Goal: Information Seeking & Learning: Get advice/opinions

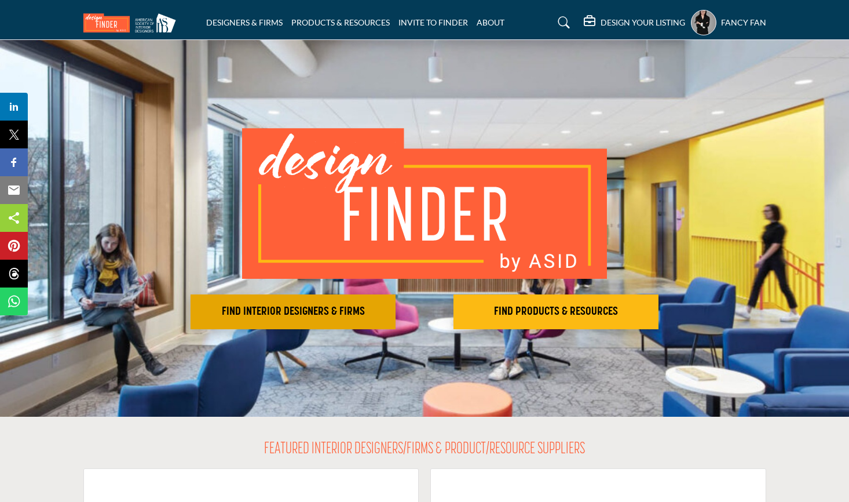
click at [286, 316] on h2 "FIND INTERIOR DESIGNERS & FIRMS" at bounding box center [293, 312] width 198 height 14
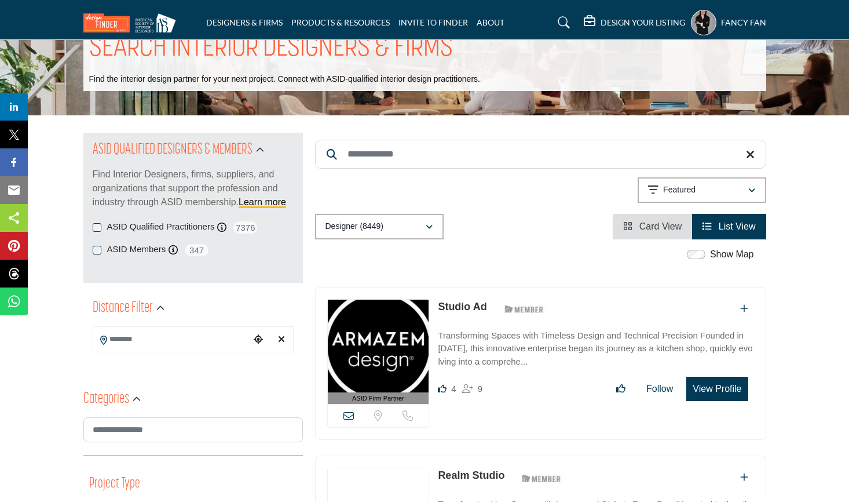
scroll to position [116, 0]
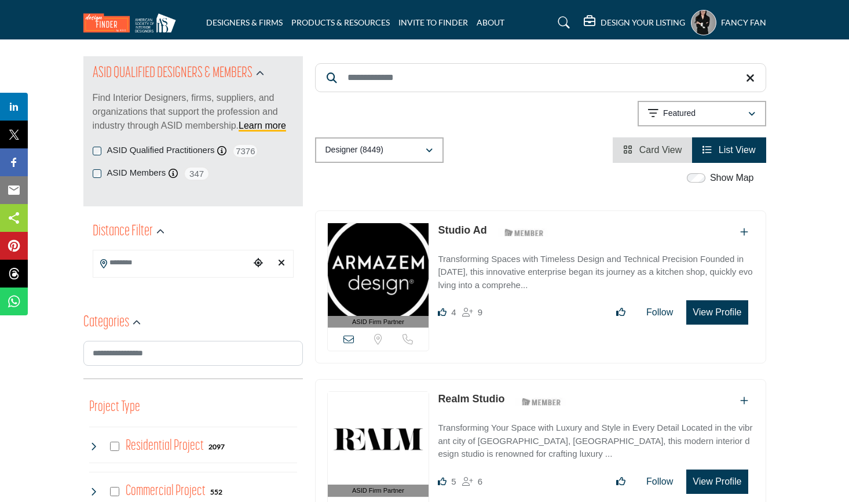
click at [210, 262] on input "Search Location" at bounding box center [171, 262] width 156 height 23
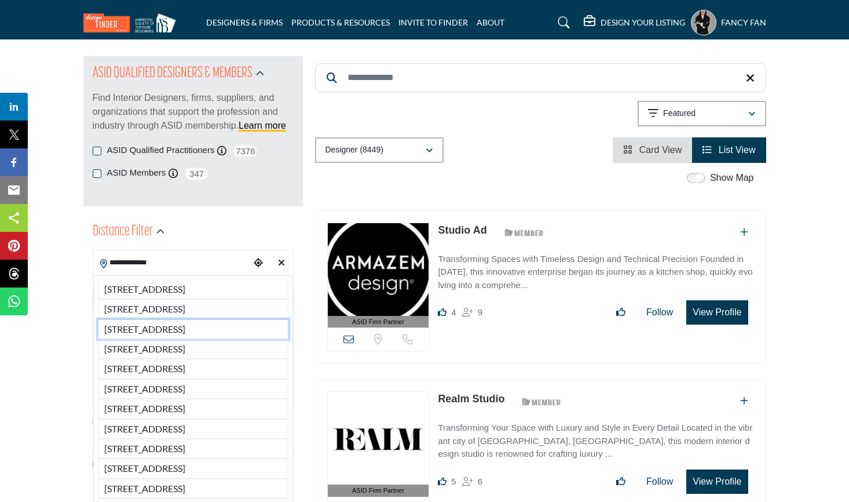
click at [196, 339] on li "1748 Junction Ave, San Jose, CA, 95112, USA" at bounding box center [193, 329] width 191 height 20
type input "**********"
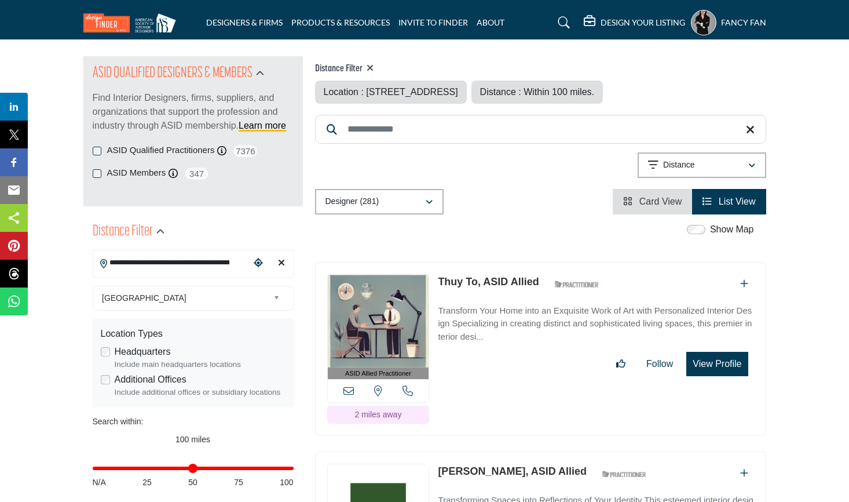
scroll to position [232, 0]
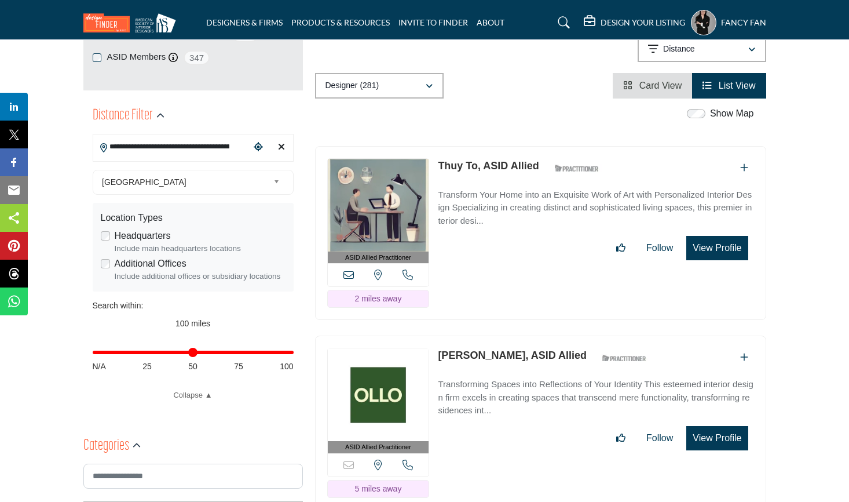
type input "**"
click at [192, 353] on input "Distance in miles" at bounding box center [193, 352] width 201 height 2
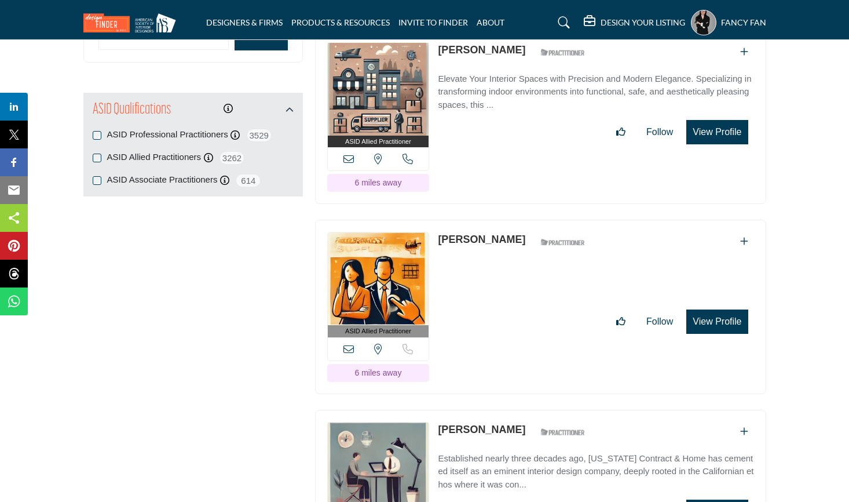
scroll to position [1622, 0]
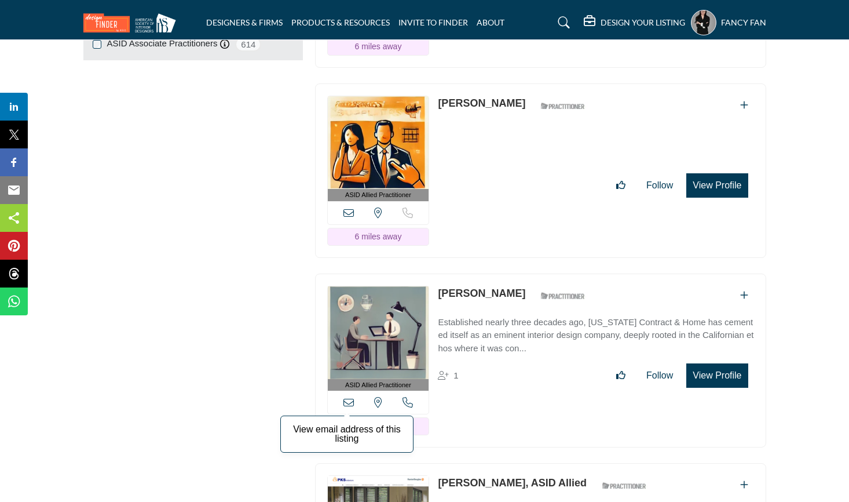
click at [350, 400] on icon at bounding box center [348, 402] width 10 height 10
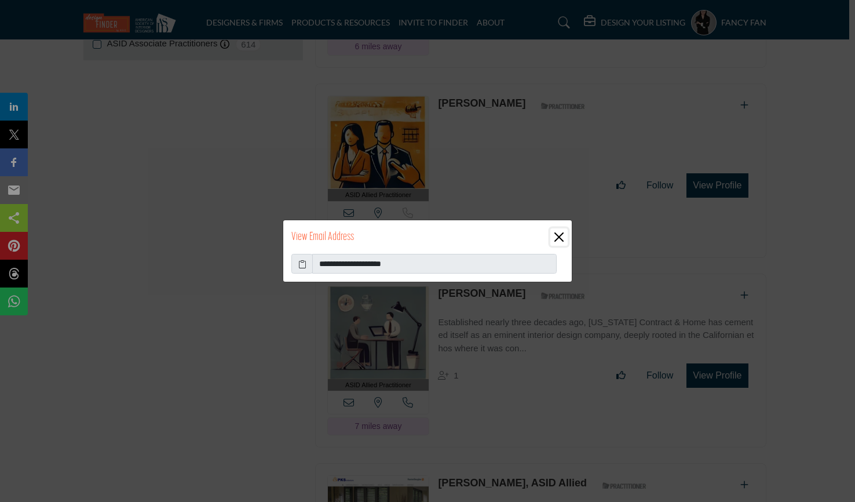
click at [555, 232] on button "Close" at bounding box center [558, 236] width 17 height 17
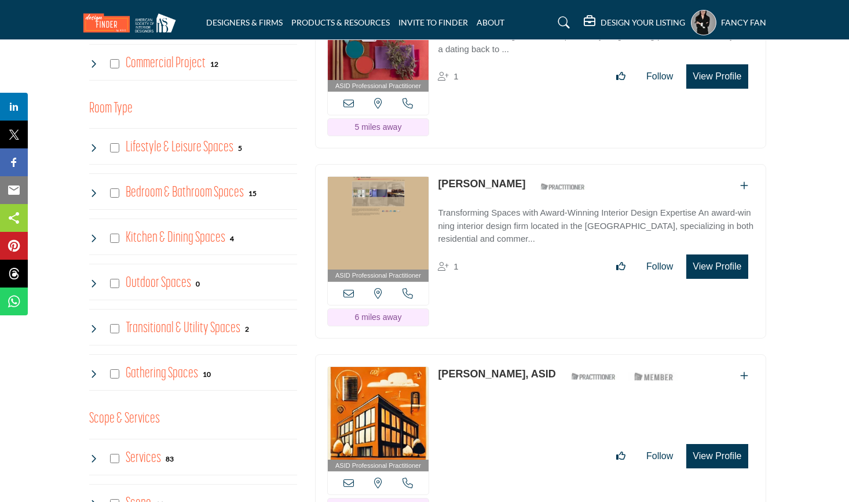
scroll to position [811, 0]
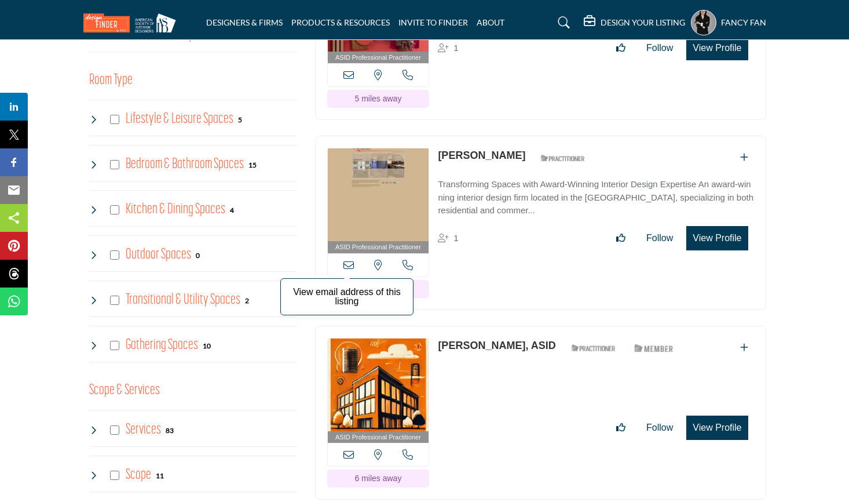
click at [349, 264] on icon at bounding box center [348, 264] width 10 height 10
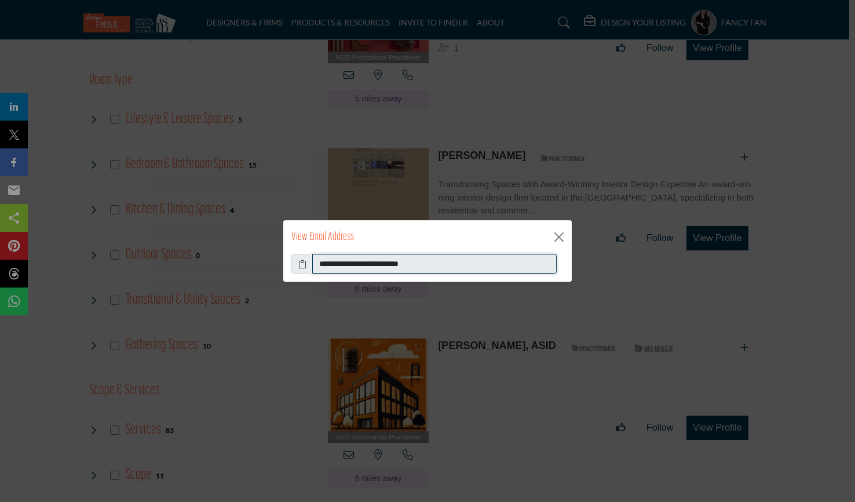
drag, startPoint x: 451, startPoint y: 265, endPoint x: 322, endPoint y: 258, distance: 128.7
click at [322, 258] on input "**********" at bounding box center [434, 264] width 244 height 20
click at [554, 235] on button "Close" at bounding box center [558, 236] width 17 height 17
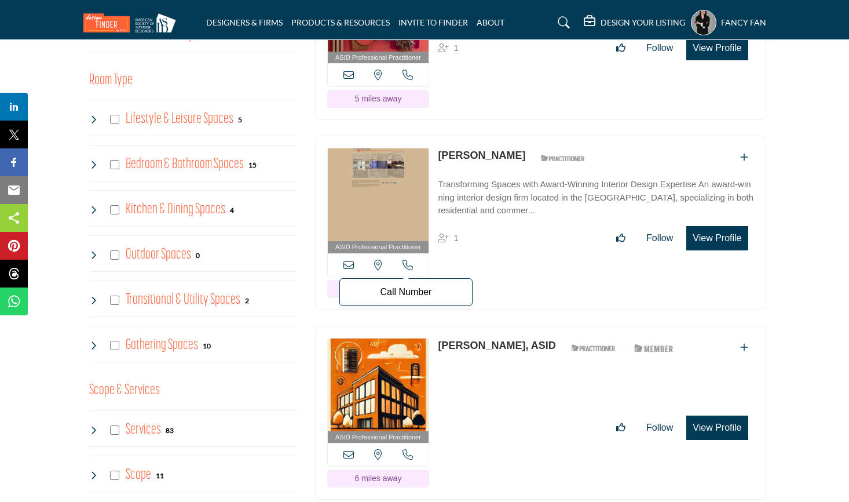
click at [403, 262] on icon at bounding box center [408, 264] width 10 height 10
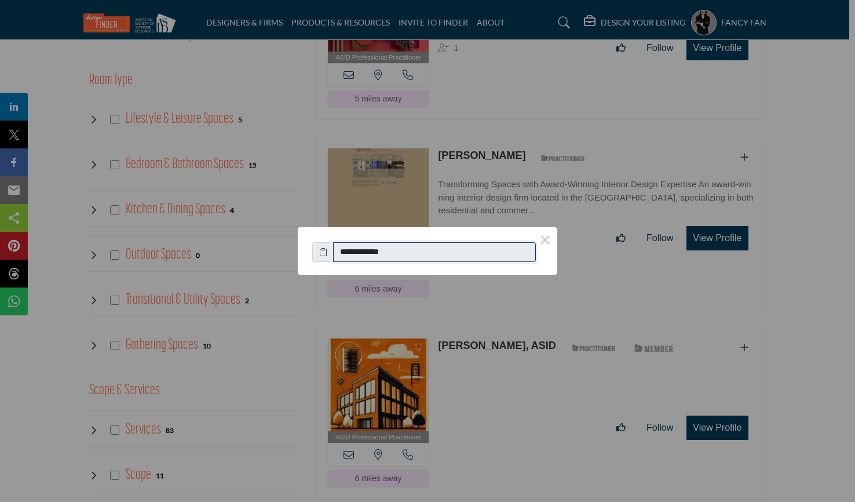
drag, startPoint x: 415, startPoint y: 248, endPoint x: 351, endPoint y: 250, distance: 64.3
click at [351, 250] on input "**********" at bounding box center [434, 252] width 203 height 20
click at [545, 240] on button "×" at bounding box center [545, 239] width 24 height 24
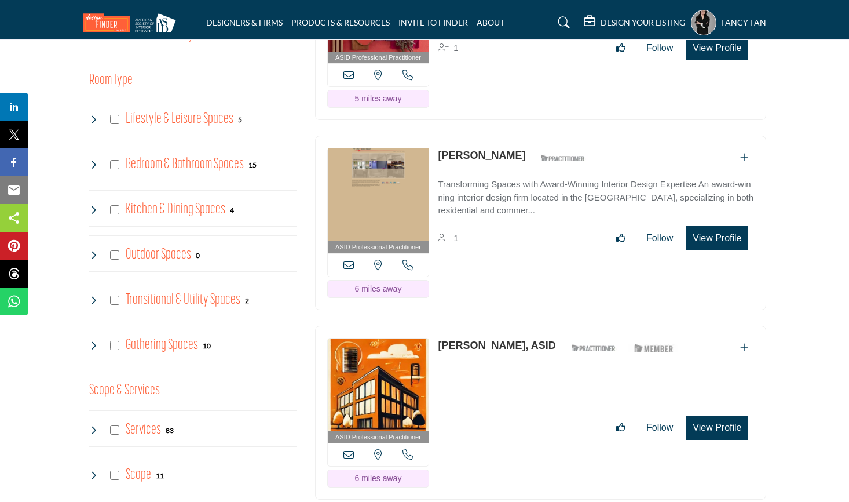
drag, startPoint x: 498, startPoint y: 151, endPoint x: 436, endPoint y: 158, distance: 62.4
click at [436, 158] on div "ASID Professional Practitioner ASID Professional Practitioners have successfull…" at bounding box center [540, 223] width 451 height 174
copy div "[PERSON_NAME]"
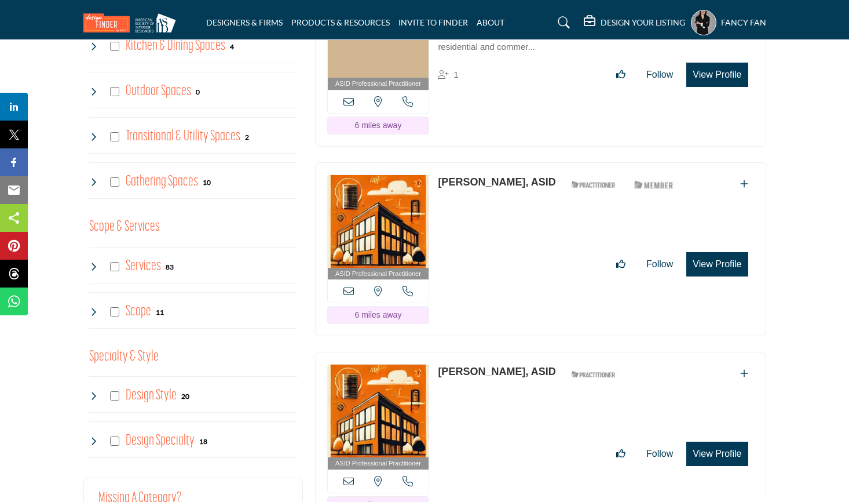
scroll to position [985, 0]
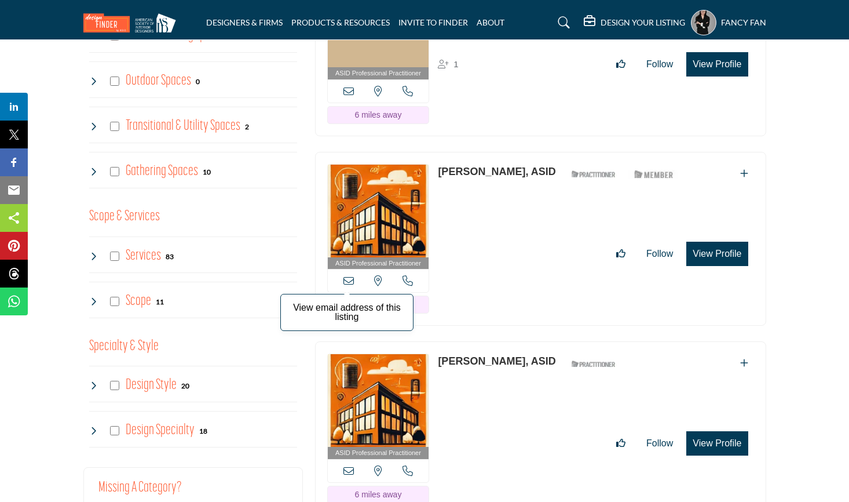
click at [349, 278] on icon at bounding box center [348, 280] width 10 height 10
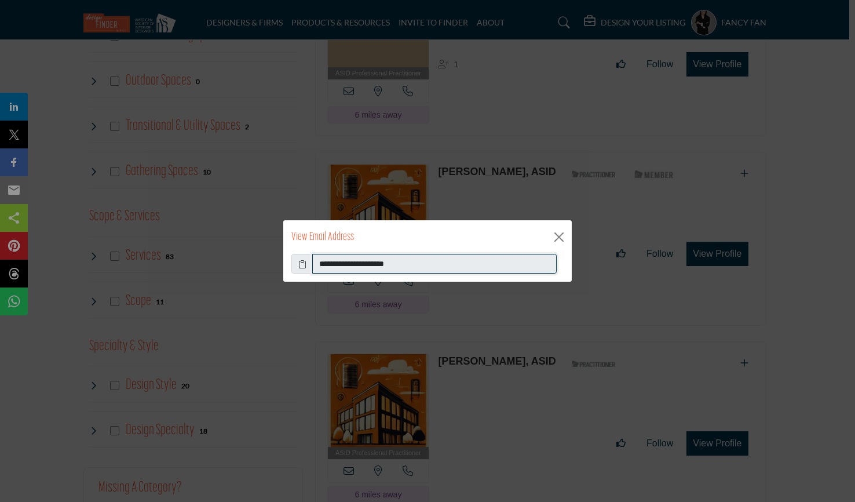
drag, startPoint x: 411, startPoint y: 266, endPoint x: 320, endPoint y: 266, distance: 91.5
click at [320, 266] on input "**********" at bounding box center [434, 264] width 244 height 20
click at [560, 237] on button "Close" at bounding box center [558, 236] width 17 height 17
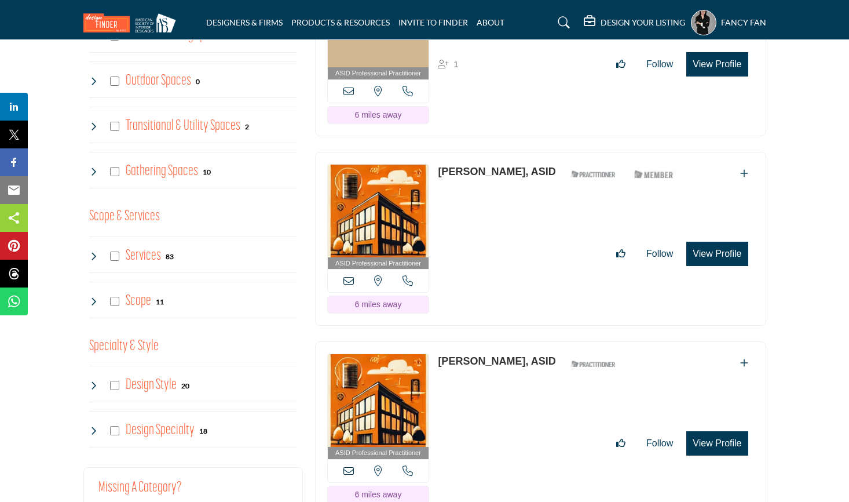
drag, startPoint x: 436, startPoint y: 164, endPoint x: 516, endPoint y: 173, distance: 80.3
click at [516, 173] on div "ASID Professional Practitioner ASID Professional Practitioners have successfull…" at bounding box center [540, 239] width 451 height 174
copy link "Sarina Tafarella"
click at [411, 277] on icon at bounding box center [408, 280] width 10 height 10
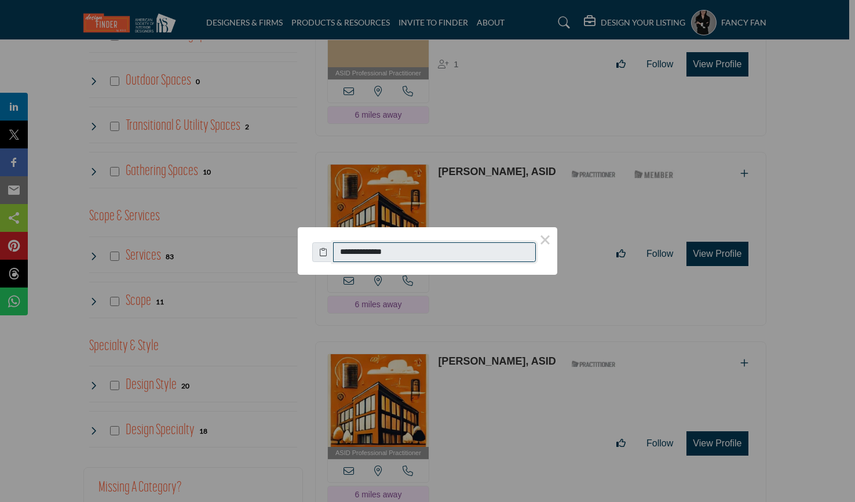
drag, startPoint x: 414, startPoint y: 247, endPoint x: 334, endPoint y: 250, distance: 80.0
click at [334, 250] on input "**********" at bounding box center [434, 252] width 203 height 20
click at [546, 237] on button "×" at bounding box center [545, 239] width 24 height 24
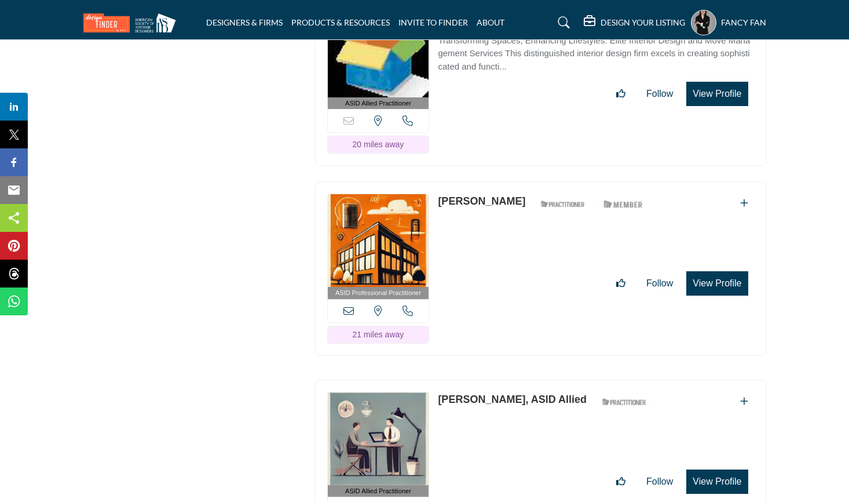
scroll to position [15954, 0]
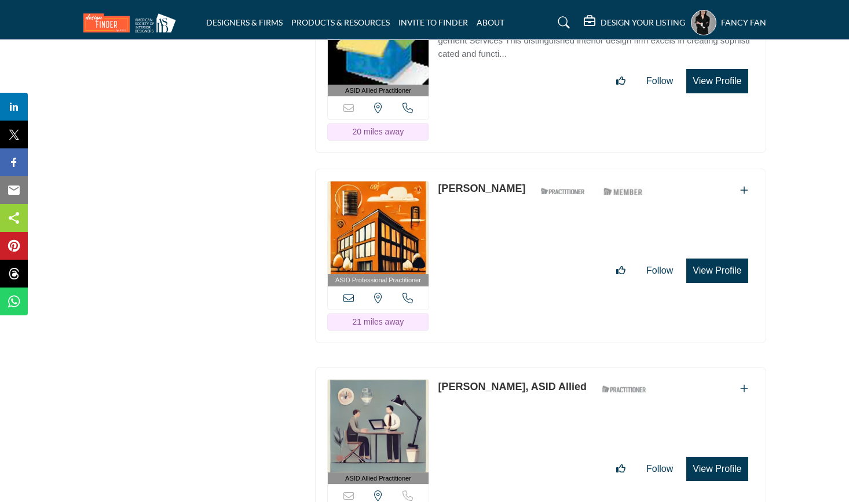
drag, startPoint x: 436, startPoint y: 137, endPoint x: 533, endPoint y: 137, distance: 97.3
click at [533, 169] on div "ASID Professional Practitioner ASID Professional Practitioners have successfull…" at bounding box center [540, 256] width 451 height 174
copy link "[PERSON_NAME]"
click at [346, 292] on icon at bounding box center [348, 297] width 10 height 10
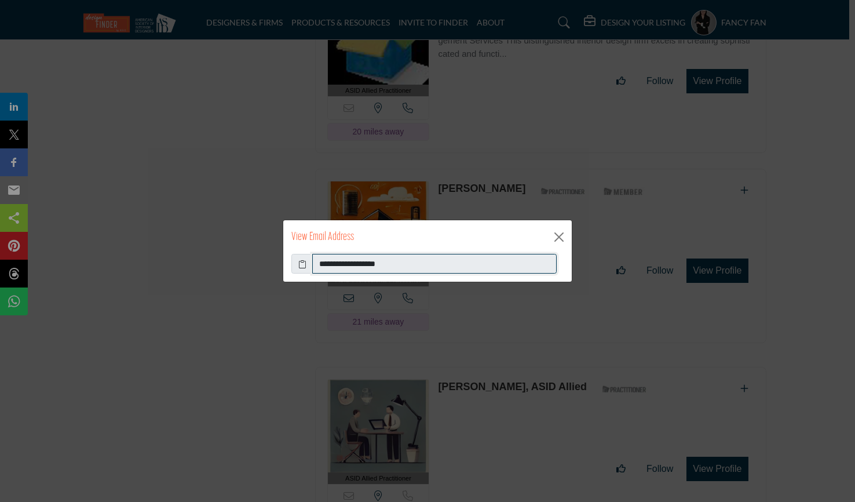
drag, startPoint x: 406, startPoint y: 262, endPoint x: 310, endPoint y: 269, distance: 95.9
click at [310, 269] on div "**********" at bounding box center [427, 264] width 272 height 20
click at [558, 233] on button "Close" at bounding box center [558, 236] width 17 height 17
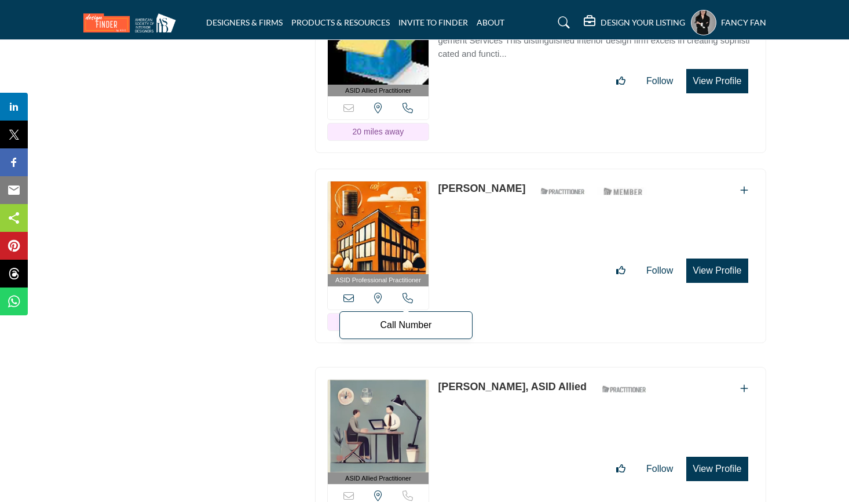
click at [409, 292] on icon at bounding box center [408, 297] width 10 height 10
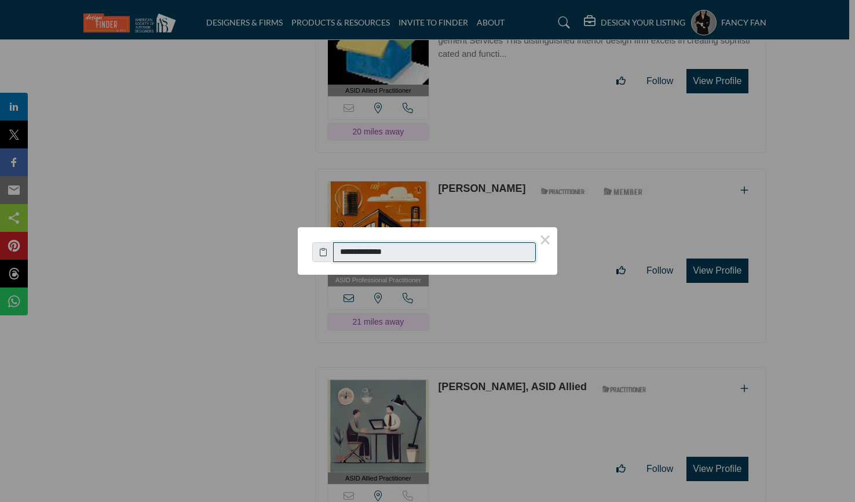
drag, startPoint x: 407, startPoint y: 255, endPoint x: 321, endPoint y: 253, distance: 86.3
click at [321, 253] on div "**********" at bounding box center [427, 248] width 231 height 25
click at [546, 237] on button "×" at bounding box center [545, 239] width 24 height 24
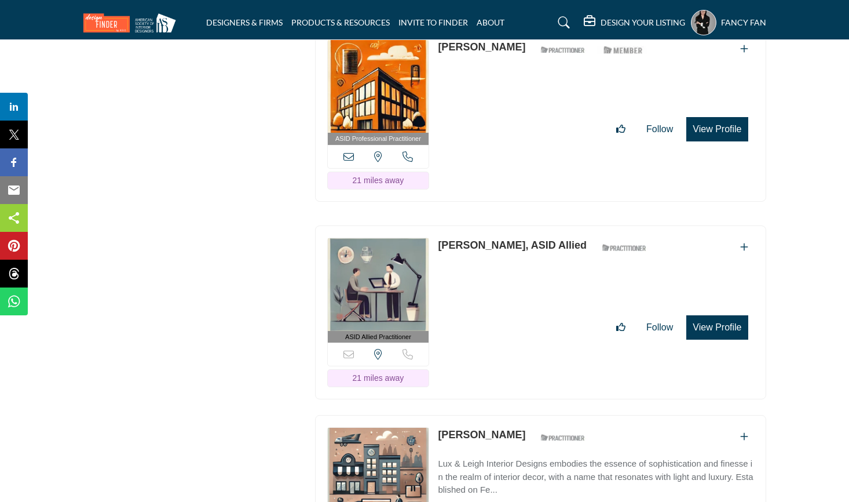
scroll to position [16243, 0]
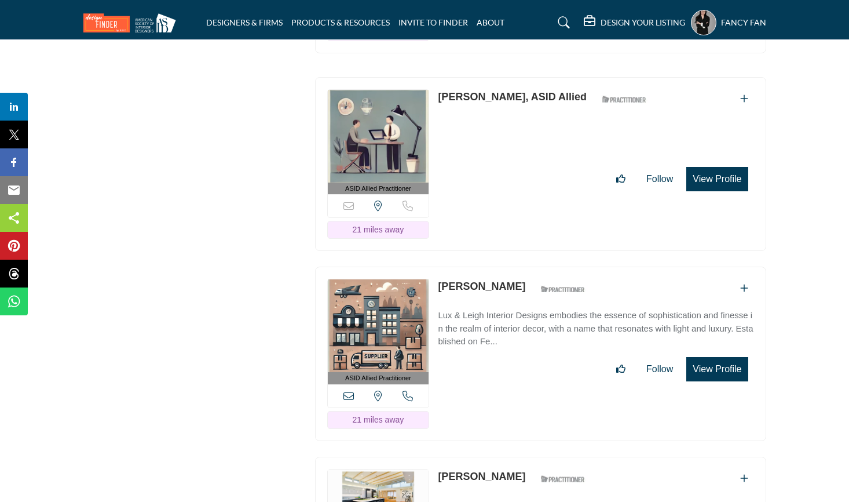
drag, startPoint x: 435, startPoint y: 237, endPoint x: 497, endPoint y: 237, distance: 62.0
click at [497, 266] on div "ASID Allied Practitioner ASID Allied Practitioners have successfully completed …" at bounding box center [540, 353] width 451 height 174
copy link "[PERSON_NAME]"
click at [352, 390] on icon at bounding box center [348, 395] width 10 height 10
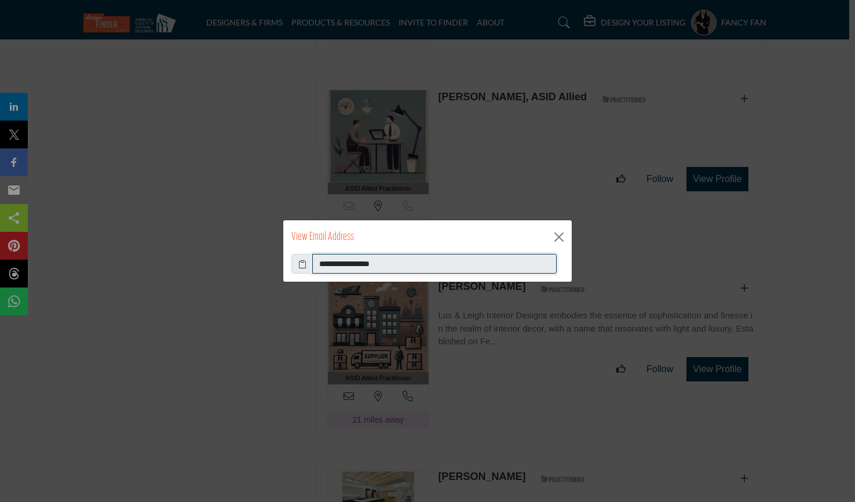
drag, startPoint x: 407, startPoint y: 269, endPoint x: 285, endPoint y: 268, distance: 121.6
click at [285, 268] on div "**********" at bounding box center [427, 268] width 288 height 28
click at [555, 232] on button "Close" at bounding box center [558, 236] width 17 height 17
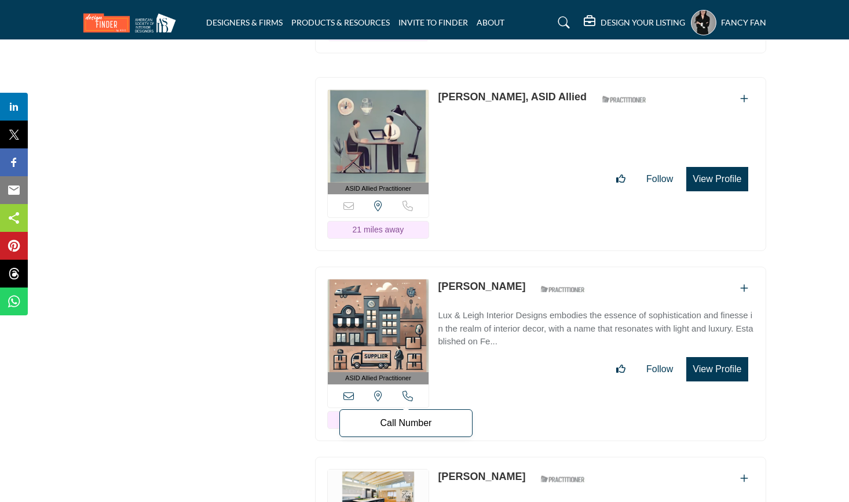
click at [411, 390] on icon at bounding box center [408, 395] width 10 height 10
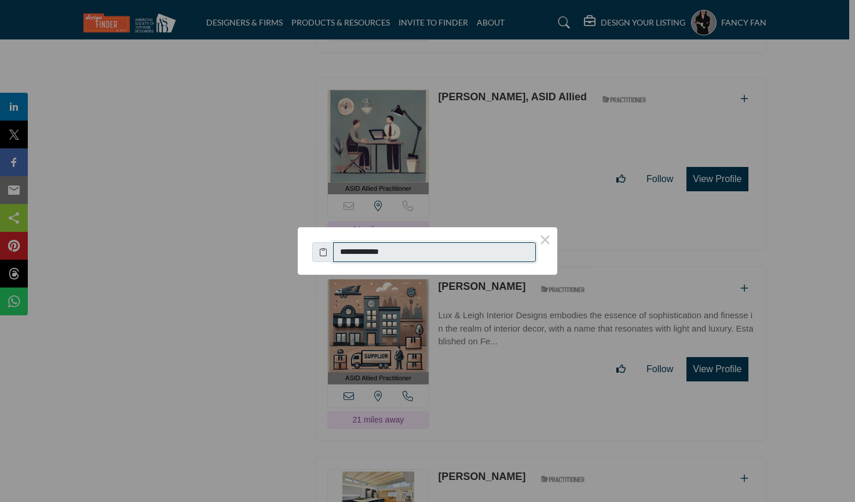
drag, startPoint x: 418, startPoint y: 251, endPoint x: 352, endPoint y: 257, distance: 66.9
click at [352, 257] on input "**********" at bounding box center [434, 252] width 203 height 20
click at [542, 241] on button "×" at bounding box center [545, 239] width 24 height 24
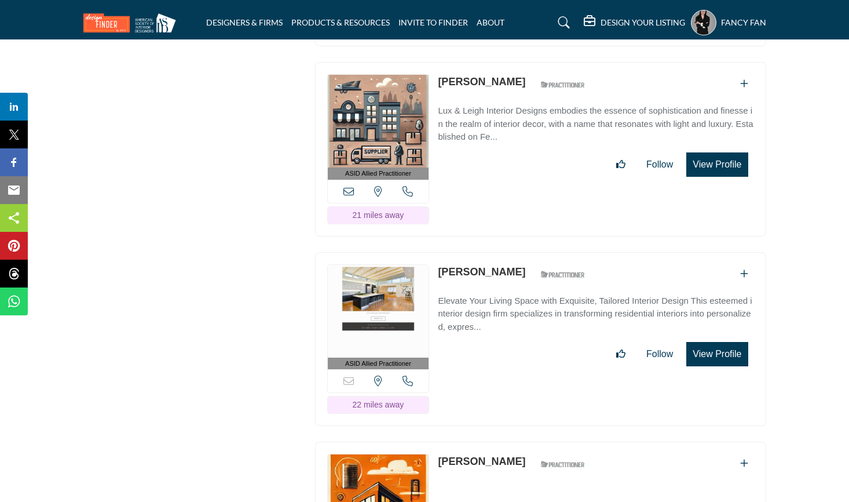
scroll to position [16475, 0]
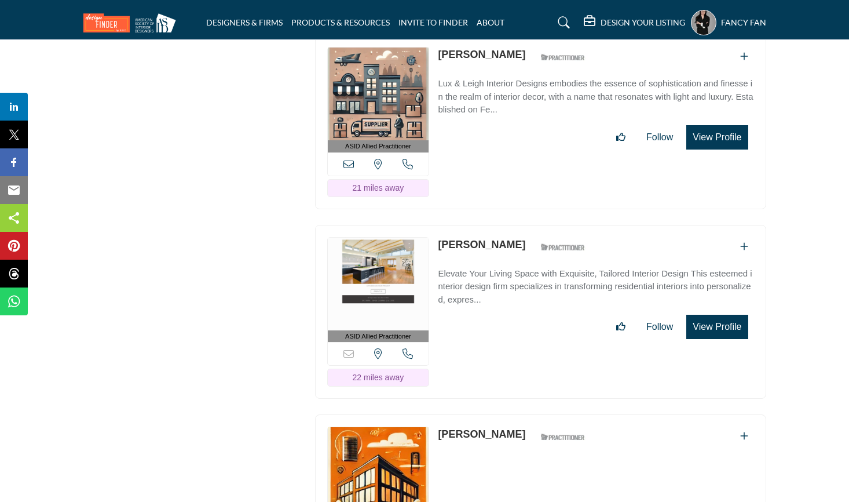
drag, startPoint x: 437, startPoint y: 195, endPoint x: 507, endPoint y: 195, distance: 70.7
click at [507, 225] on div "ASID Allied Practitioner ASID Allied Practitioners have successfully completed …" at bounding box center [540, 312] width 451 height 174
copy div "[PERSON_NAME]"
click at [401, 342] on div "Sorry, but this listing is on a subscription plan which does not allow users to…" at bounding box center [378, 353] width 101 height 23
click at [405, 348] on icon at bounding box center [408, 353] width 10 height 10
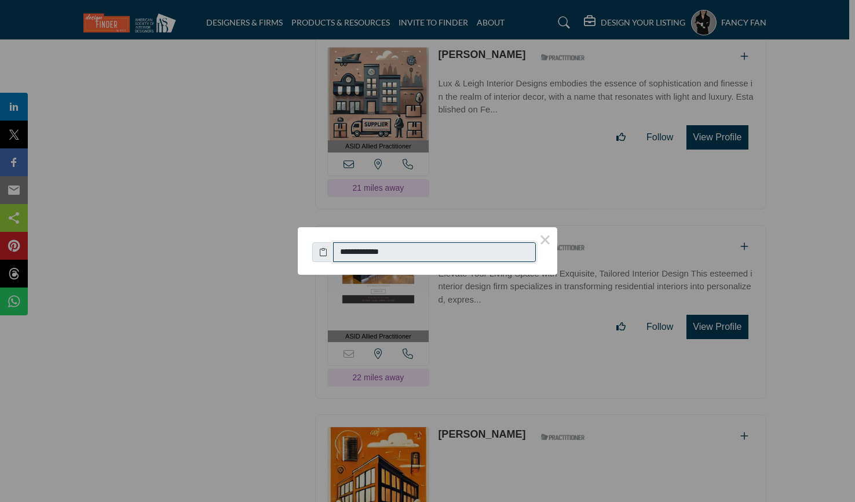
drag, startPoint x: 351, startPoint y: 253, endPoint x: 411, endPoint y: 254, distance: 60.2
click at [411, 254] on input "**********" at bounding box center [434, 252] width 203 height 20
click at [545, 237] on button "×" at bounding box center [545, 239] width 24 height 24
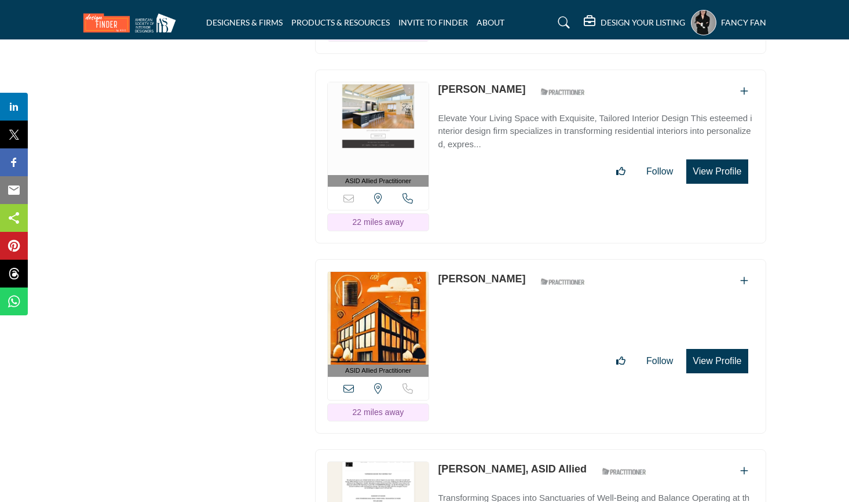
scroll to position [16635, 0]
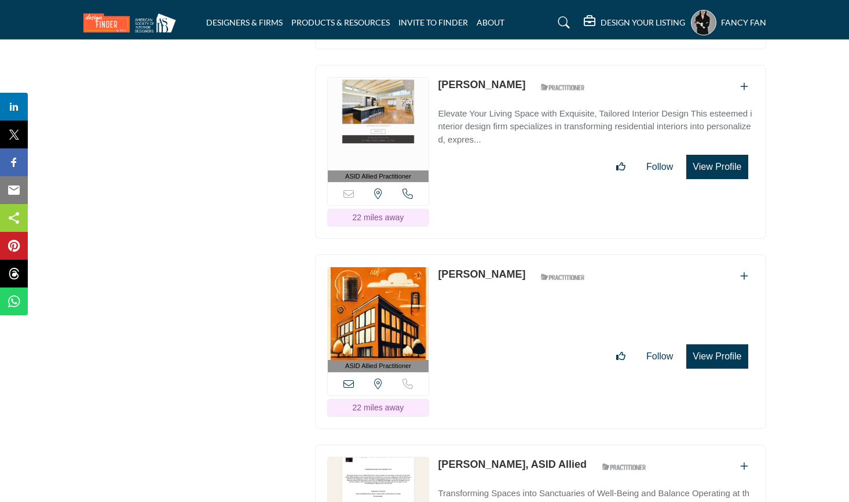
drag, startPoint x: 436, startPoint y: 224, endPoint x: 502, endPoint y: 224, distance: 66.0
click at [502, 254] on div "ASID Allied Practitioner ASID Allied Practitioners have successfully completed …" at bounding box center [540, 341] width 451 height 174
copy link "[PERSON_NAME]"
click at [349, 378] on icon at bounding box center [348, 383] width 10 height 10
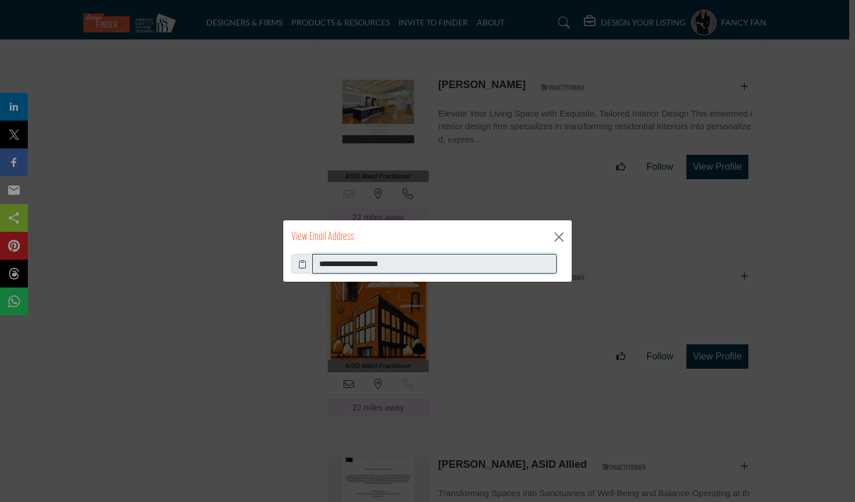
drag, startPoint x: 320, startPoint y: 266, endPoint x: 413, endPoint y: 266, distance: 93.3
click at [413, 266] on input "**********" at bounding box center [434, 264] width 244 height 20
click at [561, 236] on button "Close" at bounding box center [558, 236] width 17 height 17
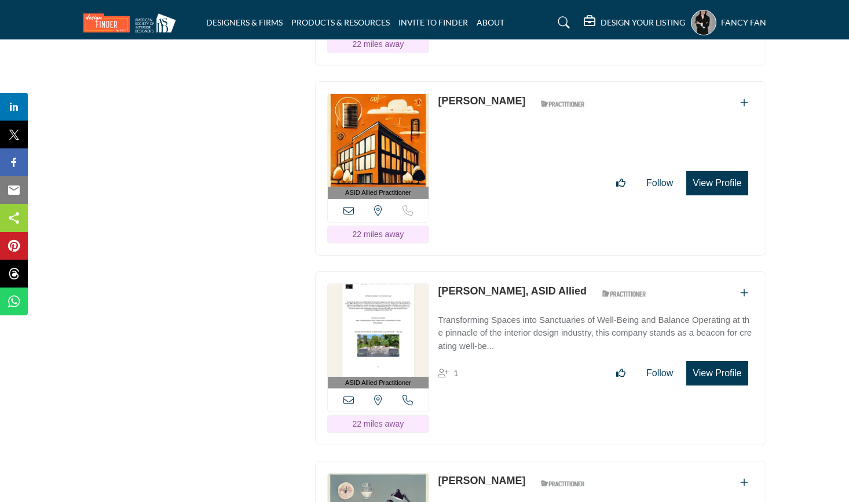
scroll to position [16814, 0]
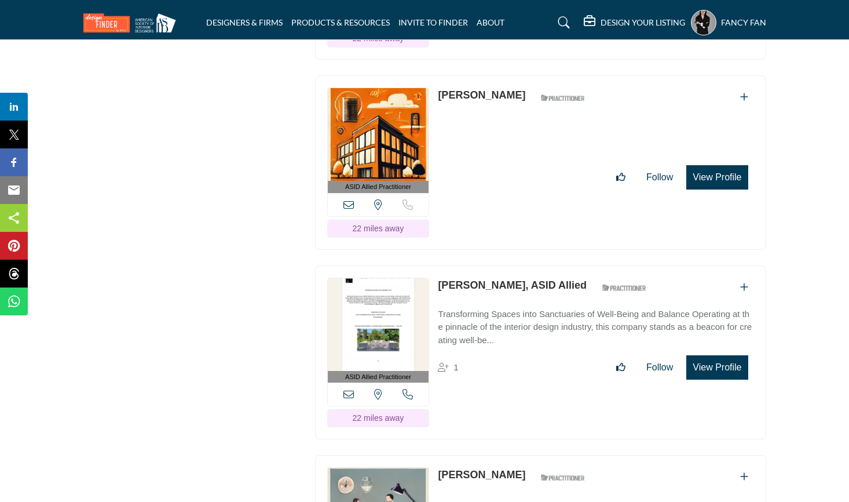
drag, startPoint x: 437, startPoint y: 234, endPoint x: 500, endPoint y: 242, distance: 63.6
click at [500, 265] on div "ASID Allied Practitioner ASID Allied Practitioners have successfully completed …" at bounding box center [540, 352] width 451 height 174
copy link "Belina Costa"
click at [350, 389] on icon at bounding box center [348, 394] width 10 height 10
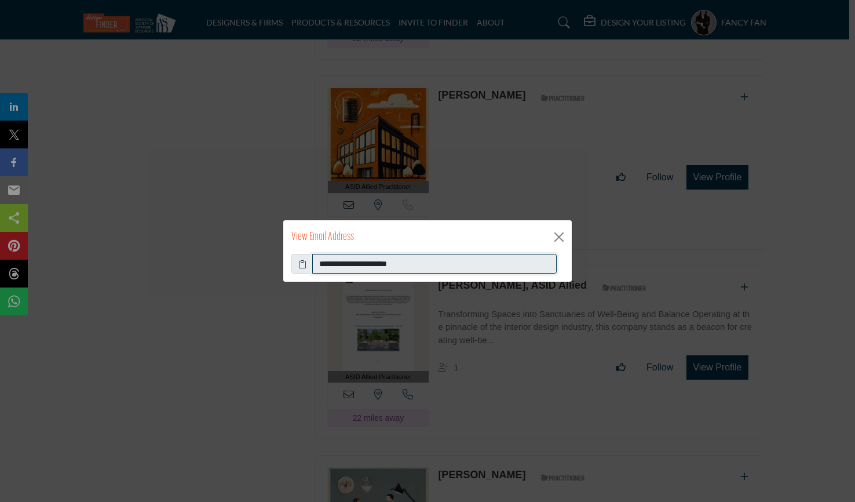
drag, startPoint x: 318, startPoint y: 263, endPoint x: 425, endPoint y: 273, distance: 107.1
click at [425, 273] on div "**********" at bounding box center [427, 268] width 288 height 28
click at [559, 241] on button "Close" at bounding box center [558, 236] width 17 height 17
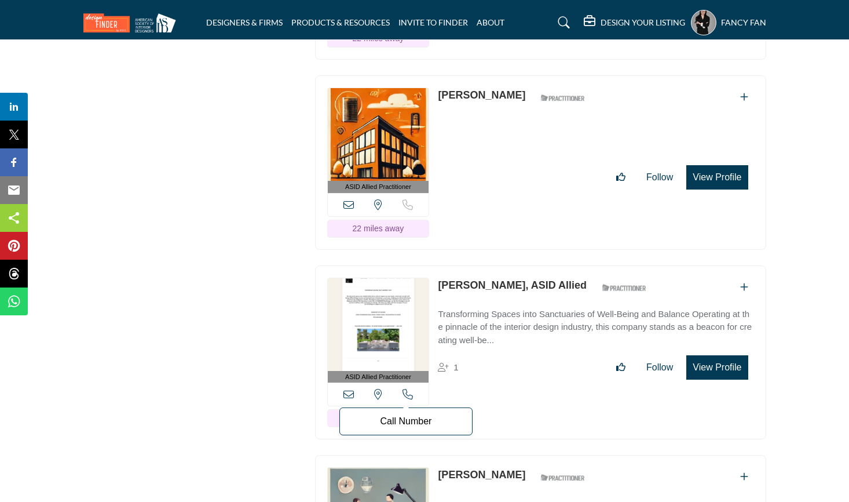
click at [412, 389] on icon at bounding box center [408, 394] width 10 height 10
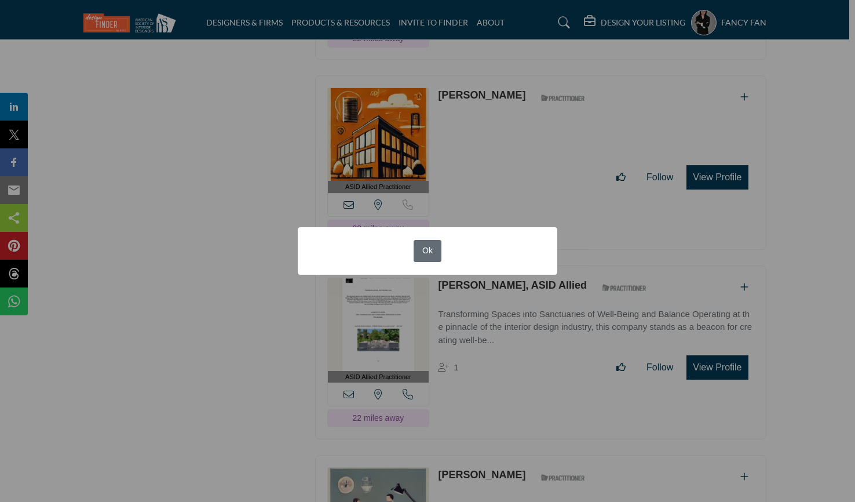
click at [430, 255] on button "Ok" at bounding box center [428, 251] width 28 height 23
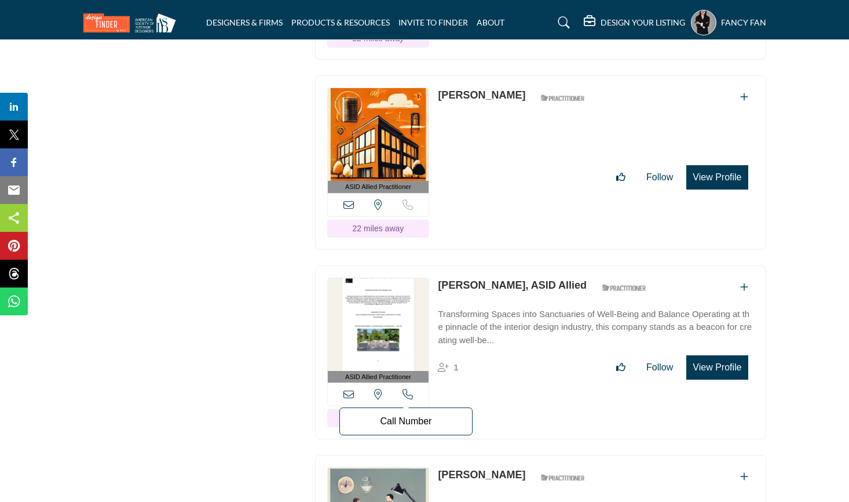
click at [404, 389] on icon at bounding box center [408, 394] width 10 height 10
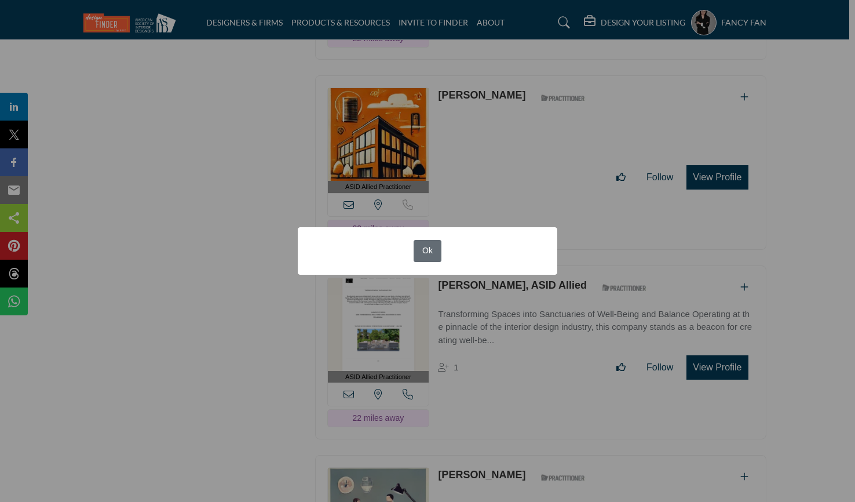
click at [430, 253] on button "Ok" at bounding box center [428, 251] width 28 height 23
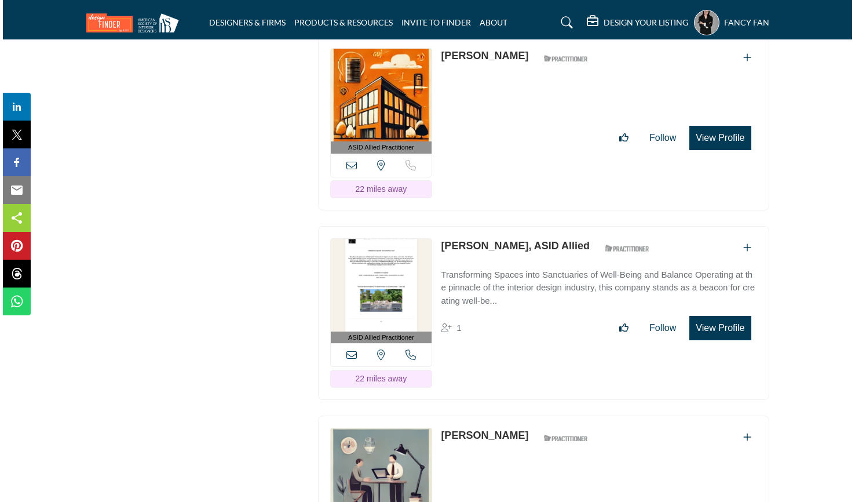
scroll to position [16929, 0]
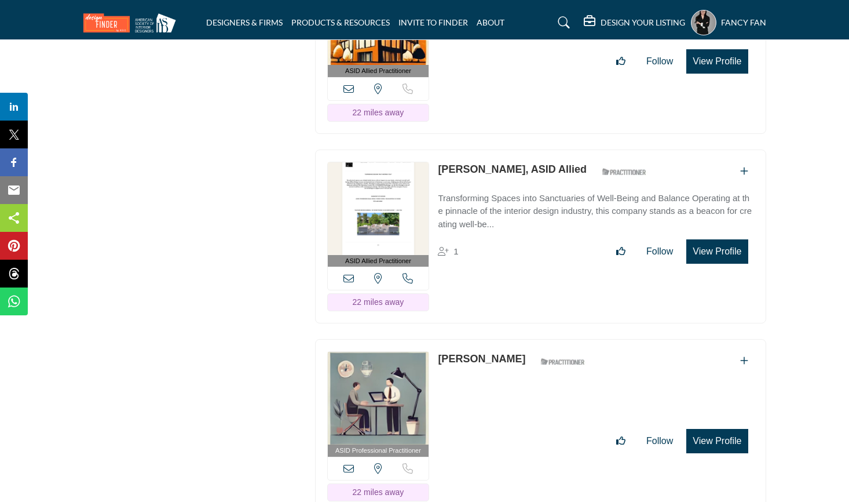
drag, startPoint x: 513, startPoint y: 312, endPoint x: 437, endPoint y: 312, distance: 75.3
click at [437, 339] on div "ASID Professional Practitioner ASID Professional Practitioners have successfull…" at bounding box center [540, 426] width 451 height 174
copy link "[PERSON_NAME]"
click at [346, 463] on icon at bounding box center [348, 468] width 10 height 10
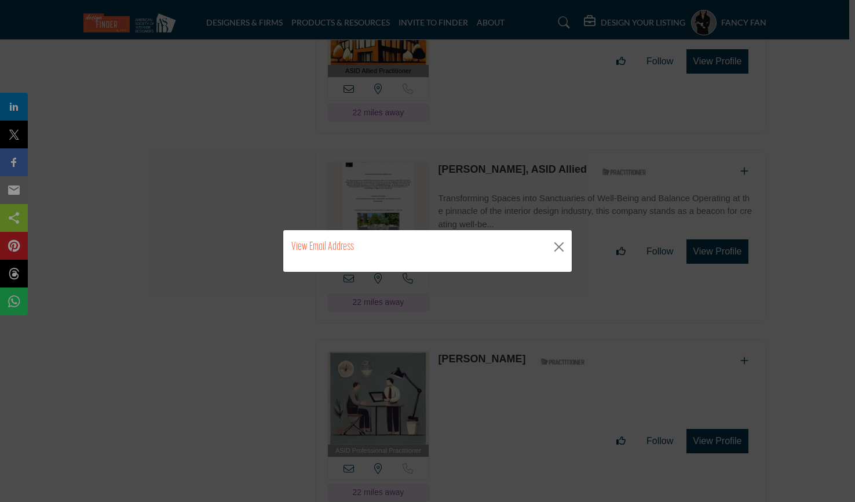
click at [433, 254] on div "View Email Address" at bounding box center [427, 247] width 288 height 34
click at [347, 254] on h2 "View Email Address" at bounding box center [322, 246] width 63 height 17
click at [333, 254] on h2 "View Email Address" at bounding box center [322, 246] width 63 height 17
click at [327, 246] on h2 "View Email Address" at bounding box center [322, 246] width 63 height 17
click at [327, 260] on div "View Email Address" at bounding box center [427, 247] width 288 height 34
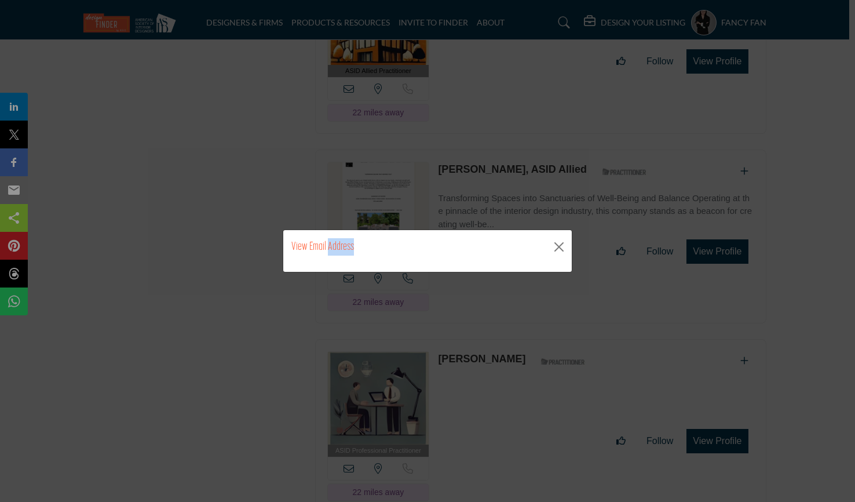
click at [327, 260] on div "View Email Address" at bounding box center [427, 247] width 288 height 34
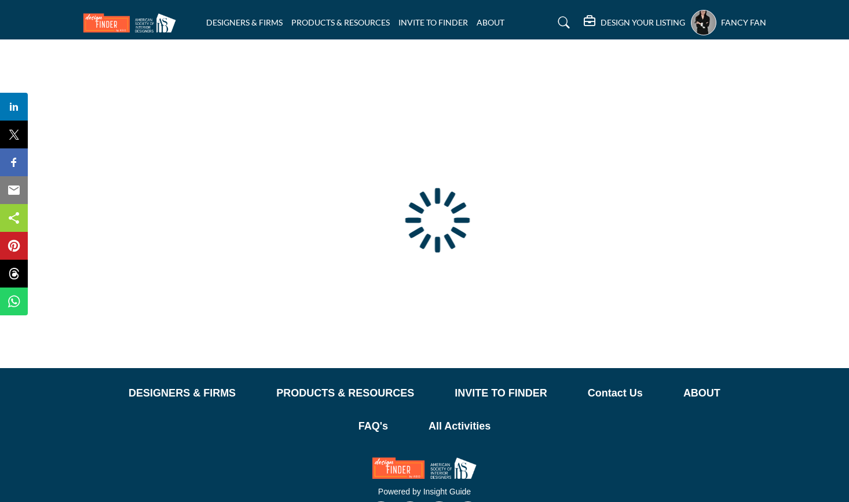
type input "**********"
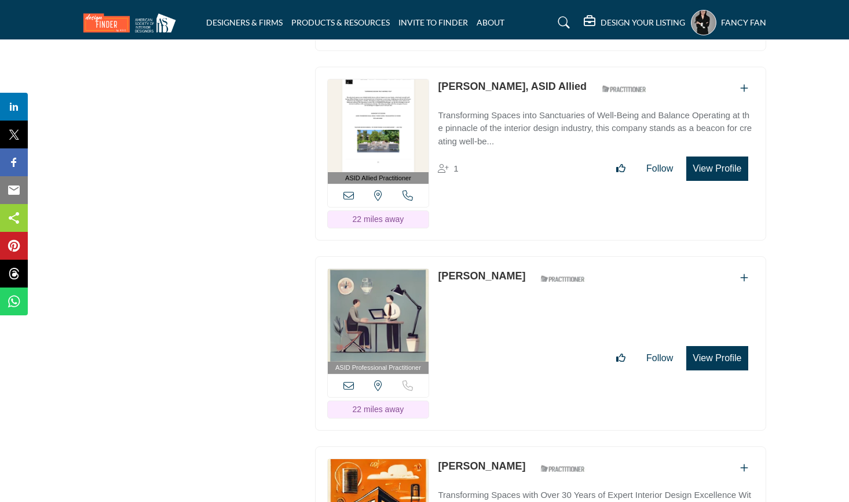
scroll to position [17013, 0]
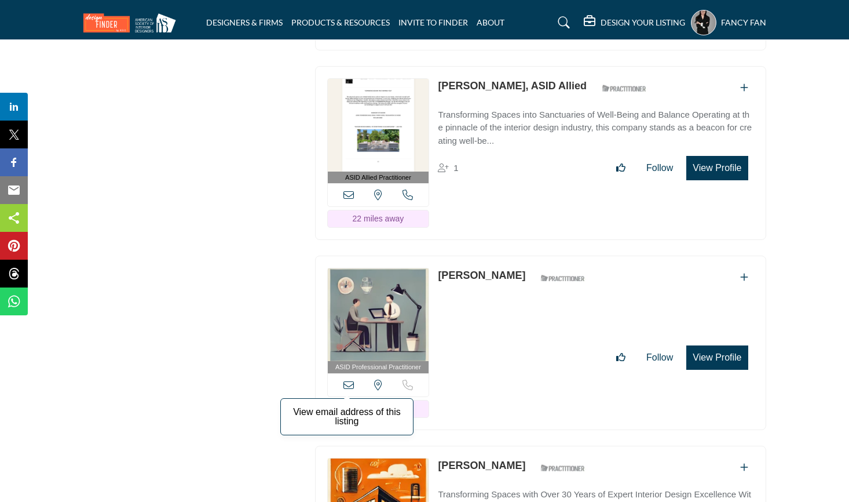
click at [347, 379] on icon at bounding box center [348, 384] width 10 height 10
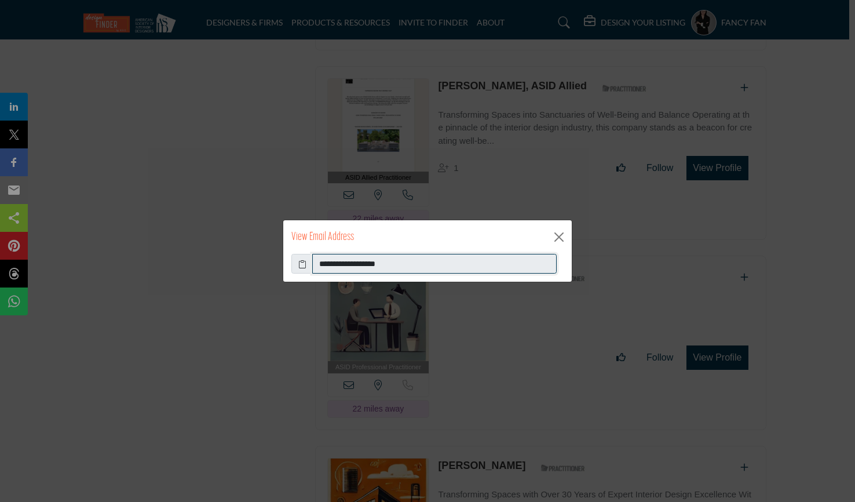
drag, startPoint x: 430, startPoint y: 266, endPoint x: 291, endPoint y: 267, distance: 139.0
click at [291, 267] on div "**********" at bounding box center [427, 264] width 272 height 20
click at [564, 233] on button "Close" at bounding box center [558, 236] width 17 height 17
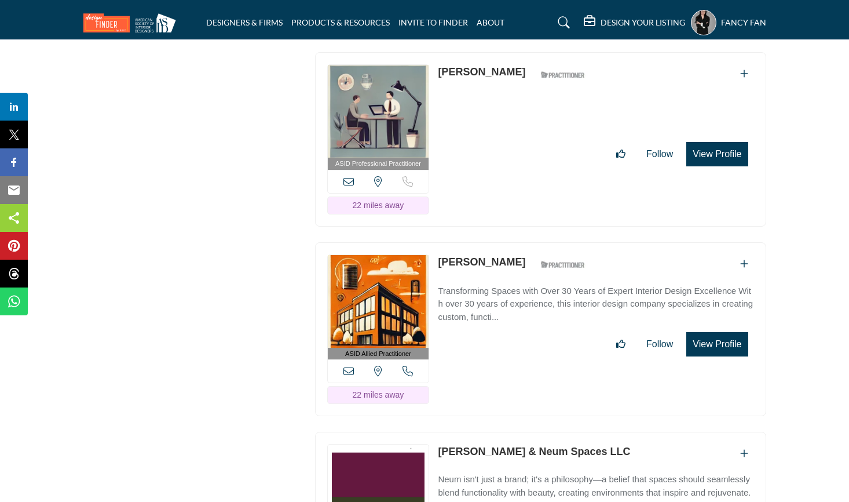
scroll to position [17245, 0]
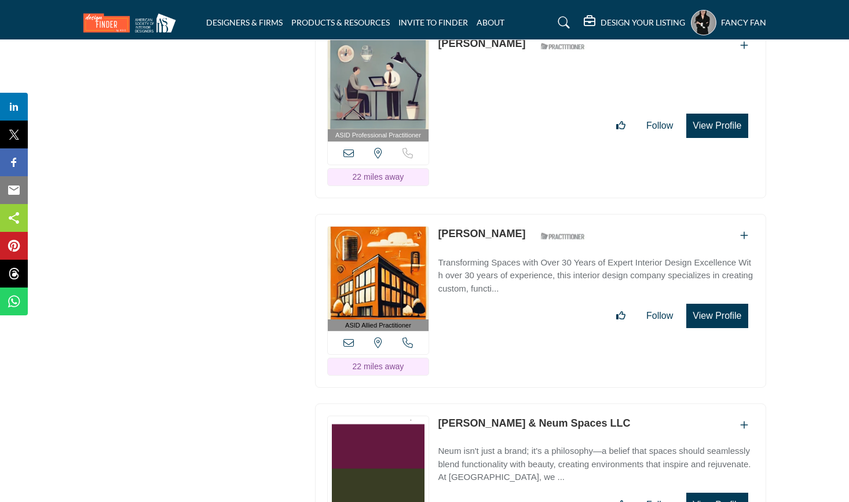
drag, startPoint x: 500, startPoint y: 181, endPoint x: 440, endPoint y: 181, distance: 60.8
click at [440, 226] on div "[PERSON_NAME] ASID Qualified Practitioner who validates work and experience to …" at bounding box center [514, 236] width 153 height 20
copy link "[PERSON_NAME]"
click at [349, 337] on icon at bounding box center [348, 342] width 10 height 10
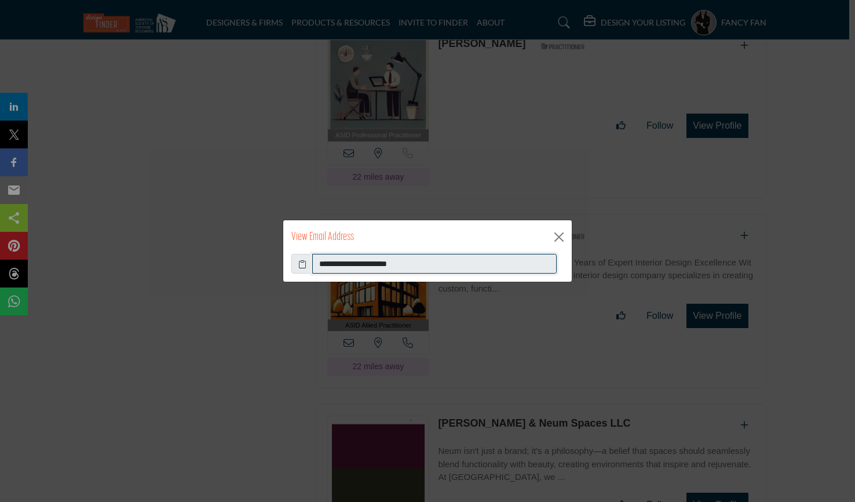
drag, startPoint x: 419, startPoint y: 265, endPoint x: 281, endPoint y: 270, distance: 137.9
click at [281, 270] on div "**********" at bounding box center [427, 251] width 855 height 502
click at [561, 231] on button "Close" at bounding box center [558, 236] width 17 height 17
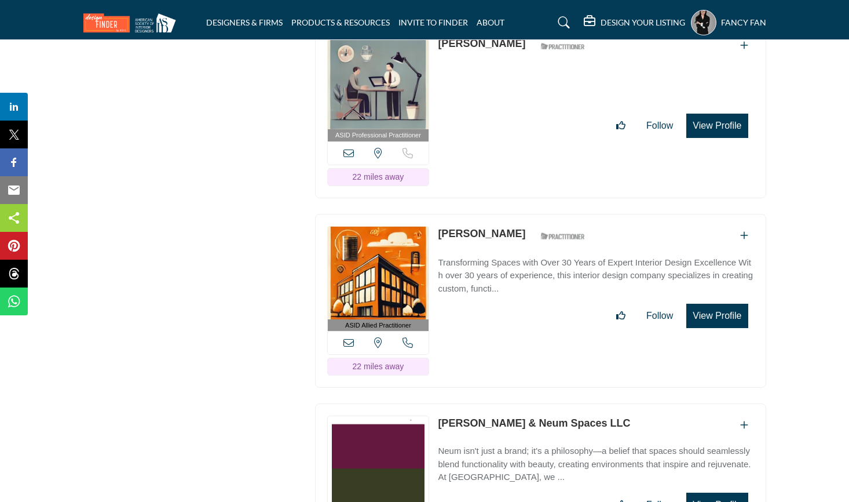
click at [409, 337] on icon at bounding box center [408, 342] width 10 height 10
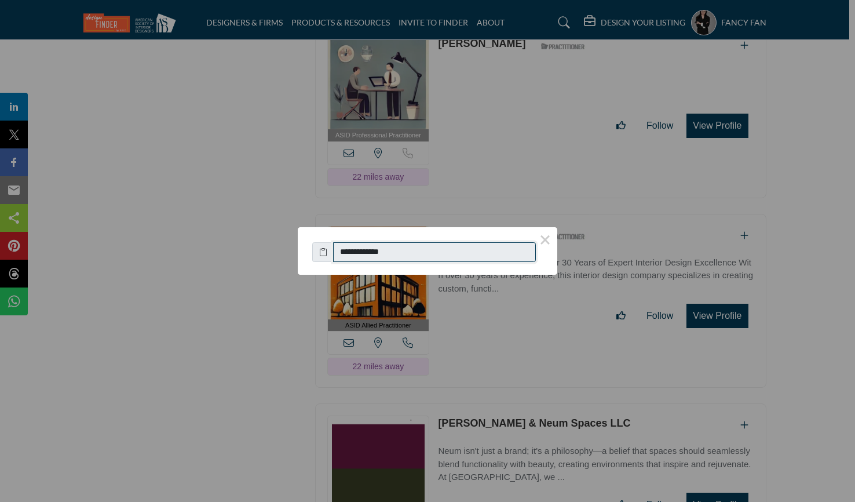
drag, startPoint x: 400, startPoint y: 251, endPoint x: 353, endPoint y: 252, distance: 46.9
click at [353, 252] on input "**********" at bounding box center [434, 252] width 203 height 20
click at [546, 239] on button "×" at bounding box center [545, 239] width 24 height 24
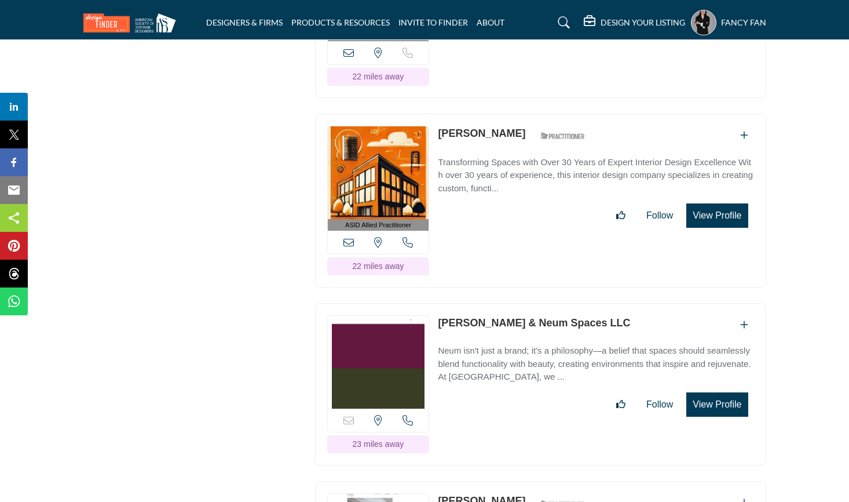
scroll to position [17360, 0]
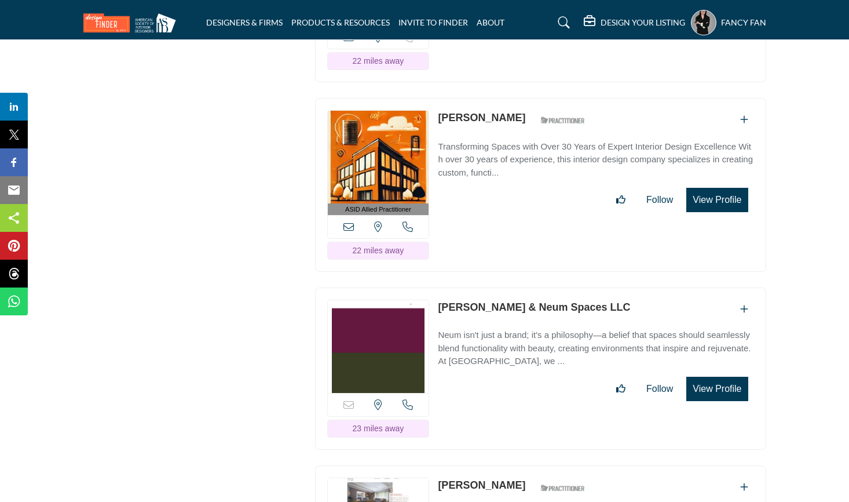
drag, startPoint x: 436, startPoint y: 253, endPoint x: 613, endPoint y: 253, distance: 177.2
click at [613, 287] on div "Sorry, but this listing is on a subscription plan which does not allow users to…" at bounding box center [540, 368] width 451 height 162
copy link "[PERSON_NAME] & Neum Spaces LLC"
click at [403, 399] on icon at bounding box center [408, 404] width 10 height 10
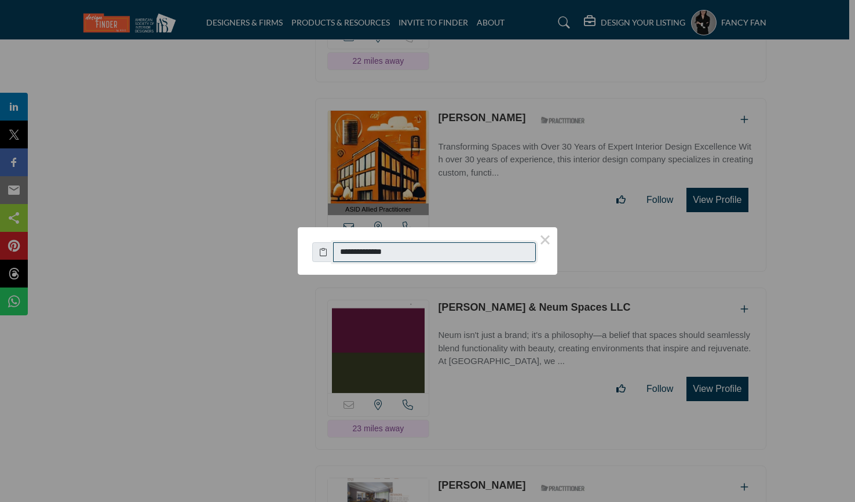
drag, startPoint x: 401, startPoint y: 254, endPoint x: 330, endPoint y: 261, distance: 71.6
click at [330, 261] on div "**********" at bounding box center [427, 248] width 231 height 25
click at [542, 237] on button "×" at bounding box center [545, 239] width 24 height 24
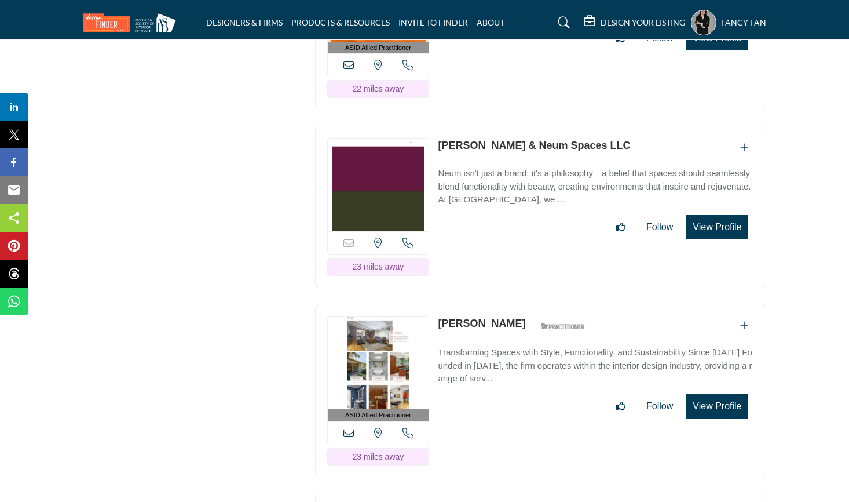
scroll to position [17534, 0]
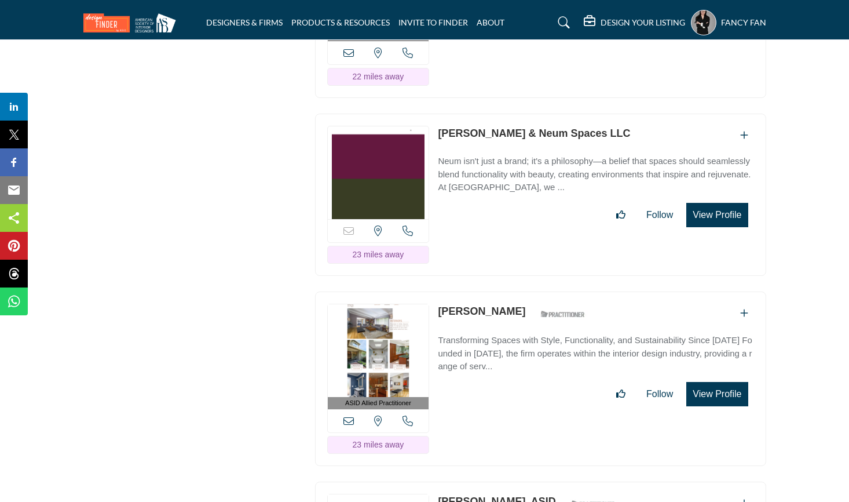
drag, startPoint x: 512, startPoint y: 257, endPoint x: 435, endPoint y: 260, distance: 77.1
click at [435, 291] on div "ASID Allied Practitioner ASID Allied Practitioners have successfully completed …" at bounding box center [540, 378] width 451 height 174
copy link "[PERSON_NAME]"
click at [353, 415] on icon at bounding box center [348, 420] width 10 height 10
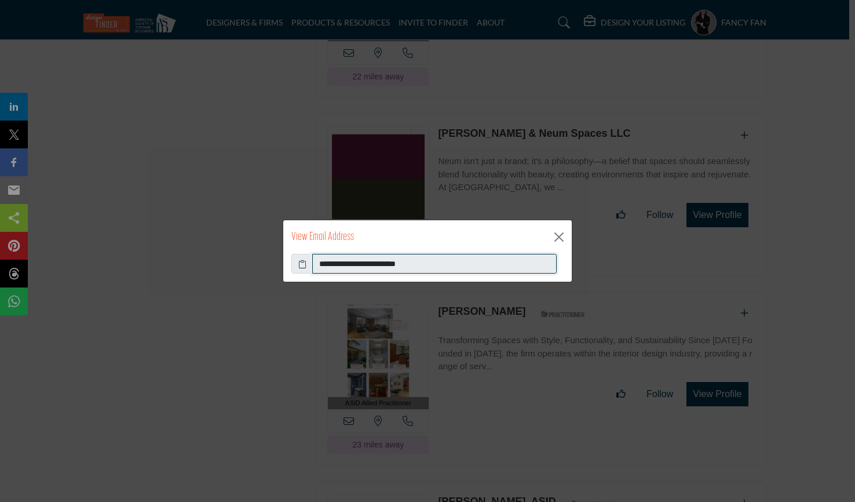
drag, startPoint x: 433, startPoint y: 261, endPoint x: 308, endPoint y: 268, distance: 125.3
click at [308, 268] on div "**********" at bounding box center [427, 264] width 272 height 20
click at [561, 232] on button "Close" at bounding box center [558, 236] width 17 height 17
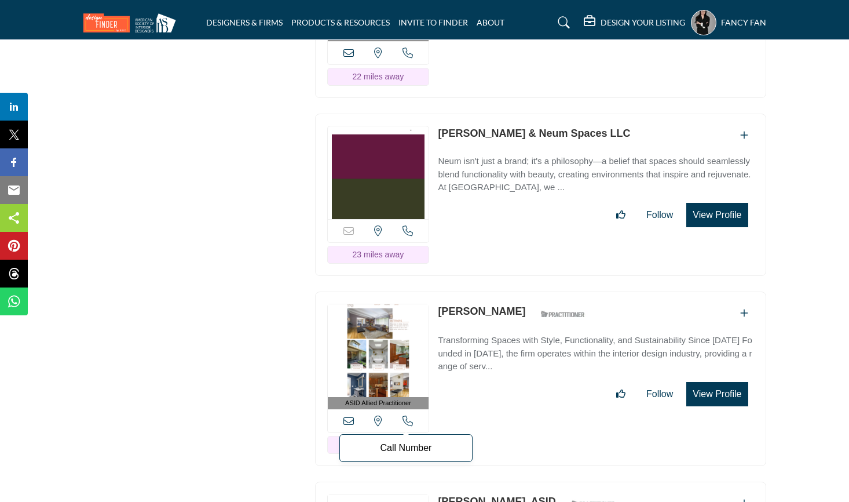
click at [406, 415] on icon at bounding box center [408, 420] width 10 height 10
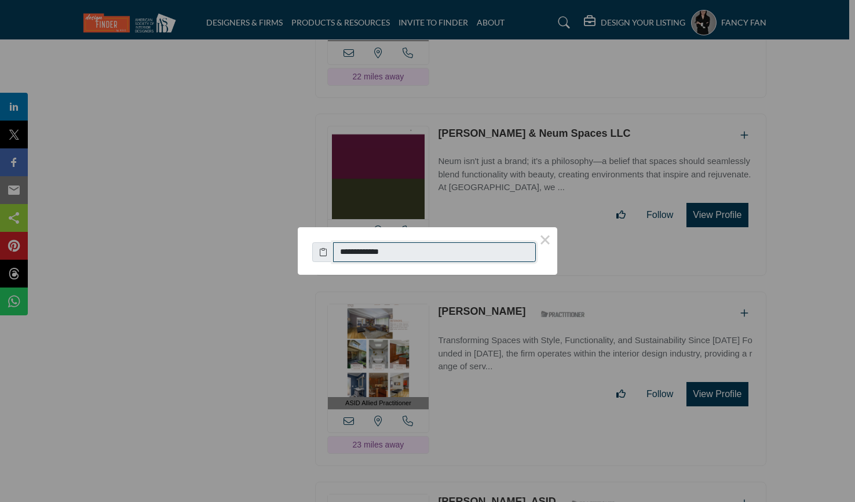
drag, startPoint x: 379, startPoint y: 248, endPoint x: 352, endPoint y: 251, distance: 27.3
click at [352, 251] on input "**********" at bounding box center [434, 252] width 203 height 20
click at [545, 237] on button "×" at bounding box center [545, 239] width 24 height 24
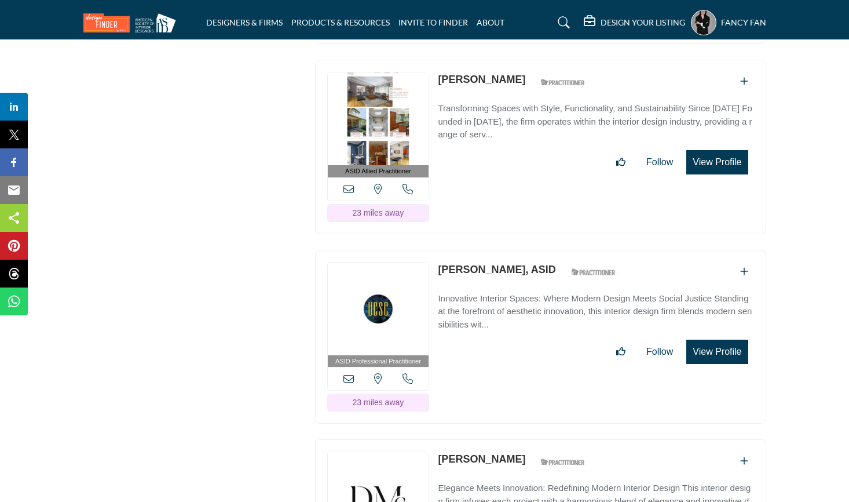
scroll to position [17824, 0]
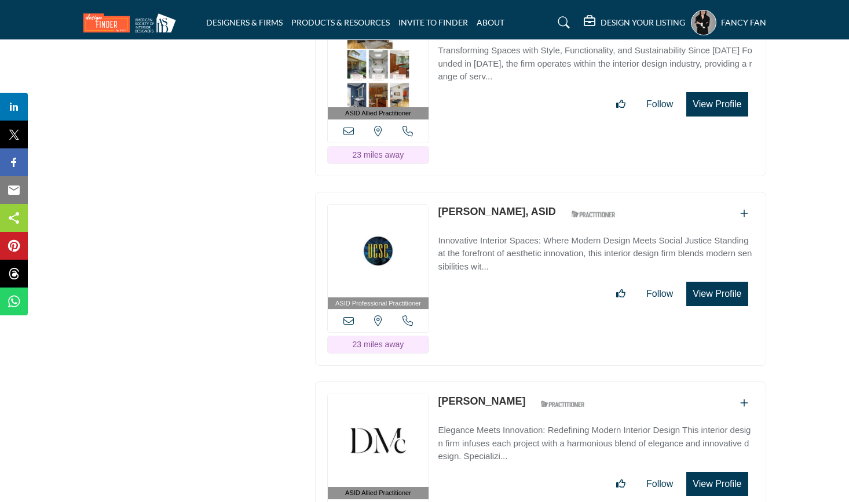
drag, startPoint x: 437, startPoint y: 159, endPoint x: 527, endPoint y: 161, distance: 89.8
click at [527, 192] on div "ASID Professional Practitioner ASID Professional Practitioners have successfull…" at bounding box center [540, 279] width 451 height 174
copy link "[PERSON_NAME]"
click at [351, 315] on icon at bounding box center [348, 320] width 10 height 10
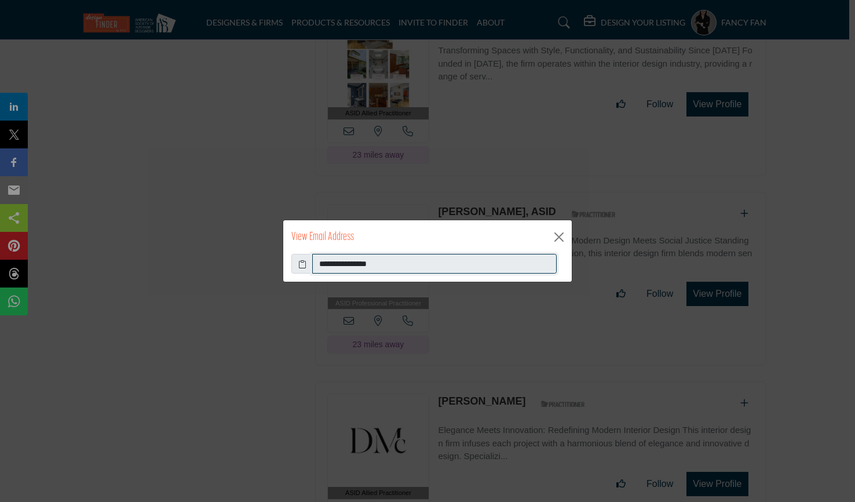
drag, startPoint x: 396, startPoint y: 261, endPoint x: 315, endPoint y: 264, distance: 81.1
click at [315, 264] on input "**********" at bounding box center [434, 264] width 244 height 20
click at [555, 235] on button "Close" at bounding box center [558, 236] width 17 height 17
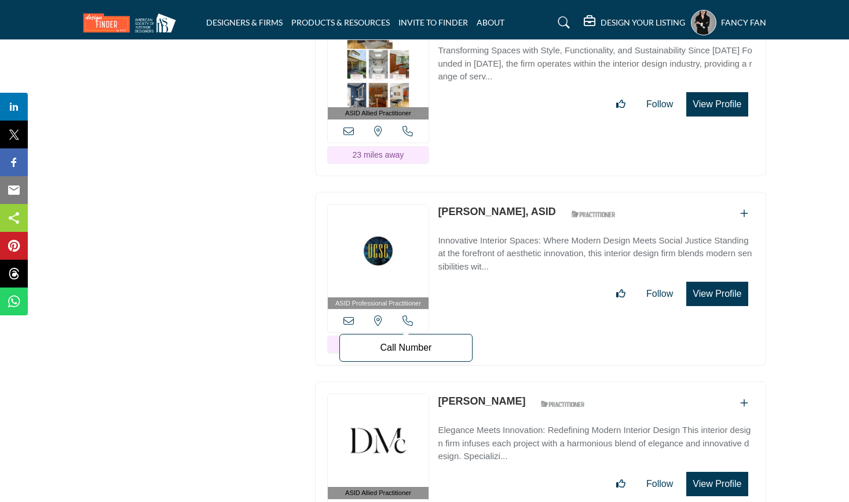
click at [406, 315] on icon at bounding box center [408, 320] width 10 height 10
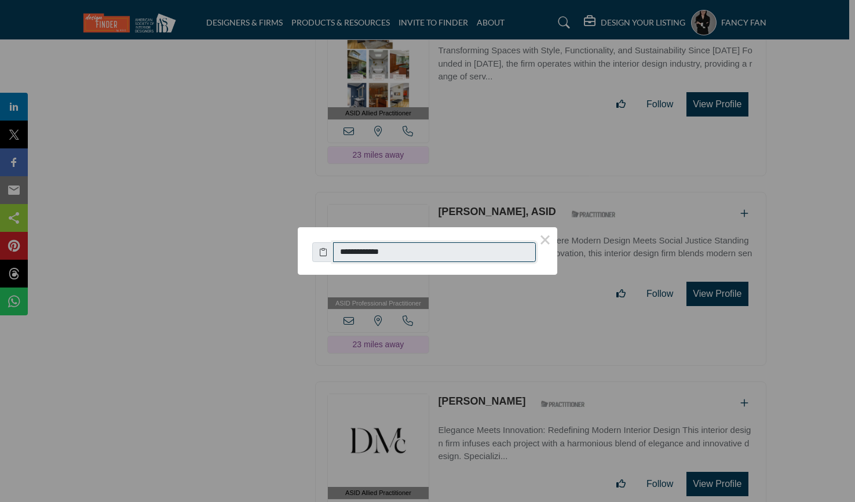
drag, startPoint x: 404, startPoint y: 251, endPoint x: 353, endPoint y: 255, distance: 51.1
click at [353, 255] on input "**********" at bounding box center [434, 252] width 203 height 20
click at [547, 242] on button "×" at bounding box center [545, 239] width 24 height 24
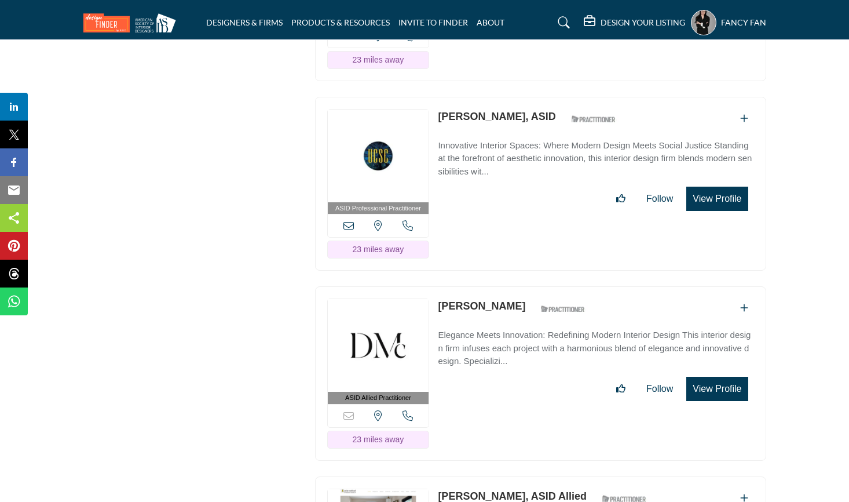
scroll to position [17940, 0]
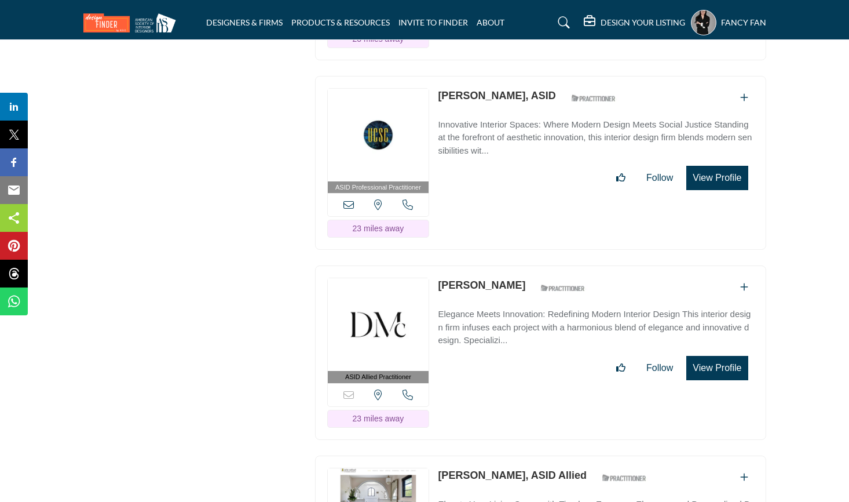
drag, startPoint x: 491, startPoint y: 229, endPoint x: 440, endPoint y: 233, distance: 51.8
click at [440, 277] on div "[PERSON_NAME] ASID Qualified Practitioner who validates work and experience to …" at bounding box center [514, 287] width 153 height 20
copy link "[PERSON_NAME]"
click at [406, 389] on icon at bounding box center [408, 394] width 10 height 10
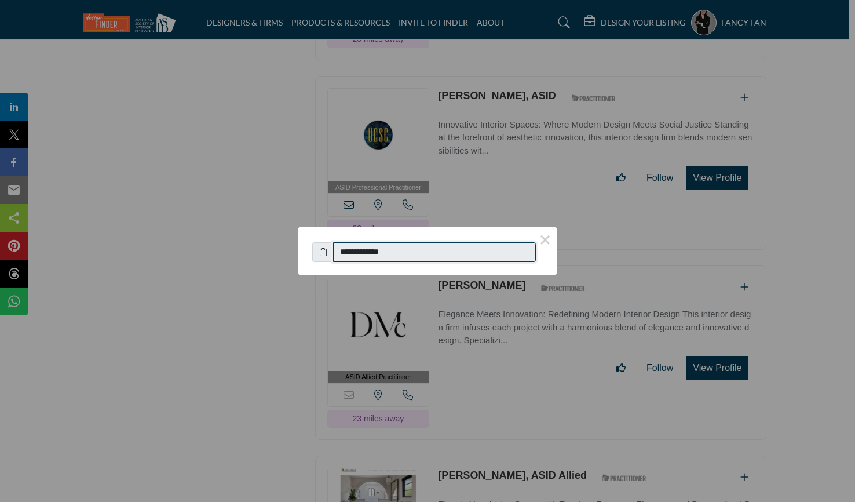
drag, startPoint x: 413, startPoint y: 254, endPoint x: 351, endPoint y: 253, distance: 62.0
click at [351, 253] on input "**********" at bounding box center [434, 252] width 203 height 20
click at [543, 240] on button "×" at bounding box center [545, 239] width 24 height 24
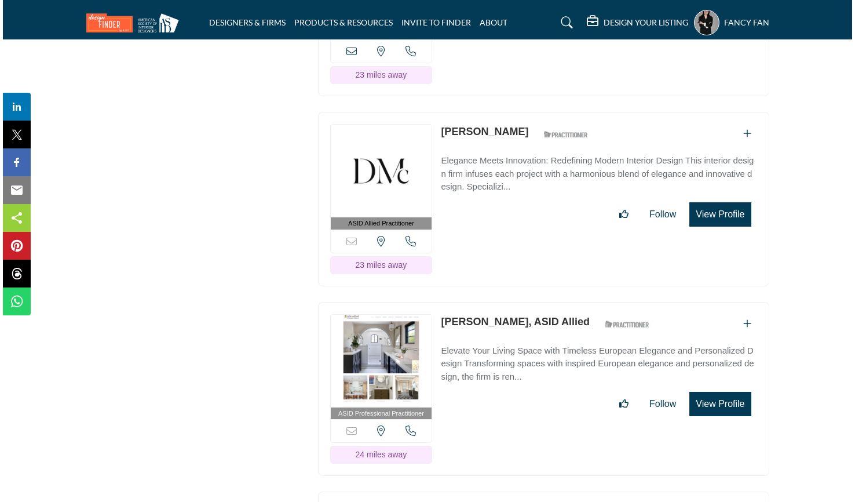
scroll to position [18113, 0]
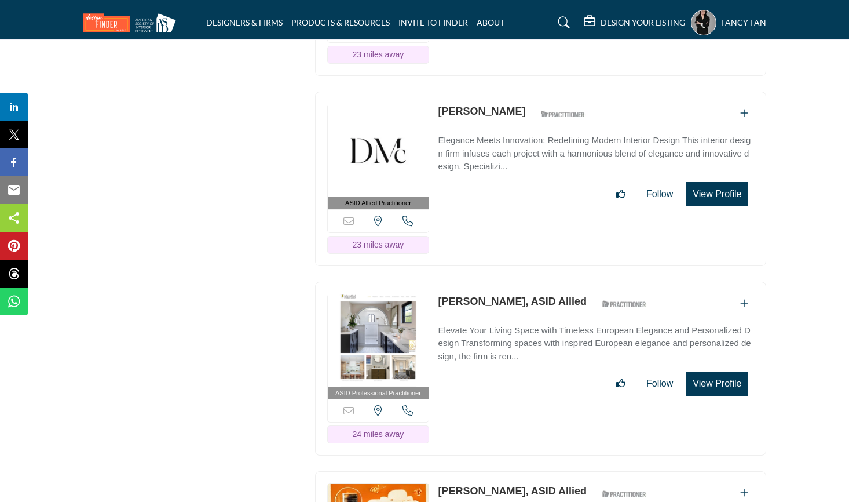
drag, startPoint x: 436, startPoint y: 244, endPoint x: 498, endPoint y: 243, distance: 62.6
click at [498, 281] on div "ASID Professional Practitioner ASID Professional Practitioners have successfull…" at bounding box center [540, 368] width 451 height 174
copy link "[PERSON_NAME]"
click at [403, 405] on icon at bounding box center [408, 410] width 10 height 10
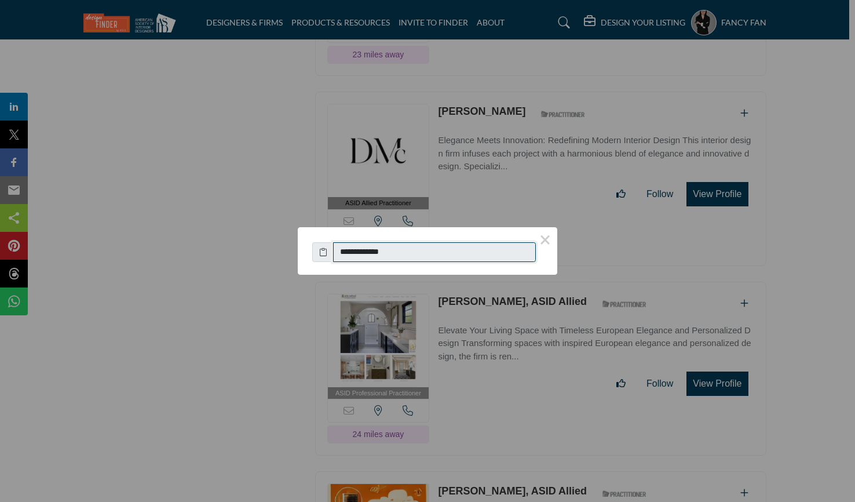
drag, startPoint x: 412, startPoint y: 248, endPoint x: 353, endPoint y: 250, distance: 58.5
click at [353, 250] on input "**********" at bounding box center [434, 252] width 203 height 20
